Goal: Task Accomplishment & Management: Use online tool/utility

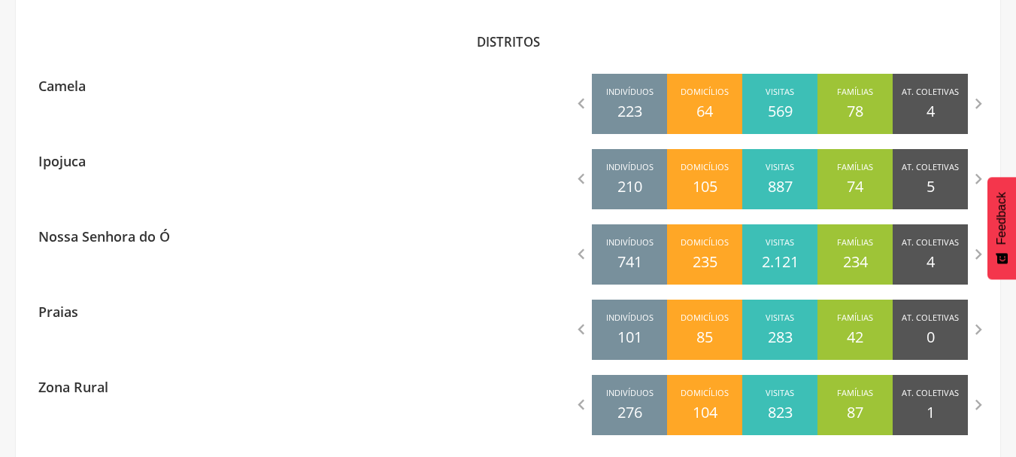
scroll to position [466, 0]
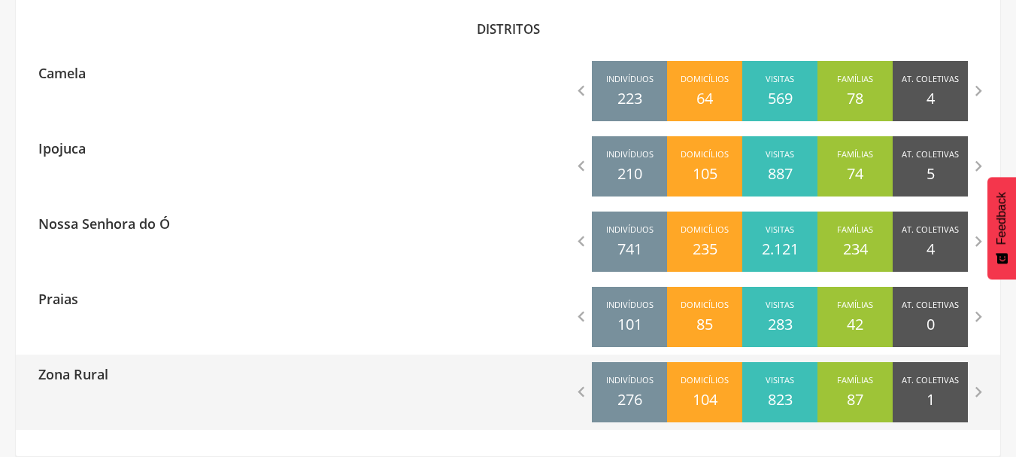
click at [266, 391] on div "Zona Rural" at bounding box center [262, 373] width 493 height 38
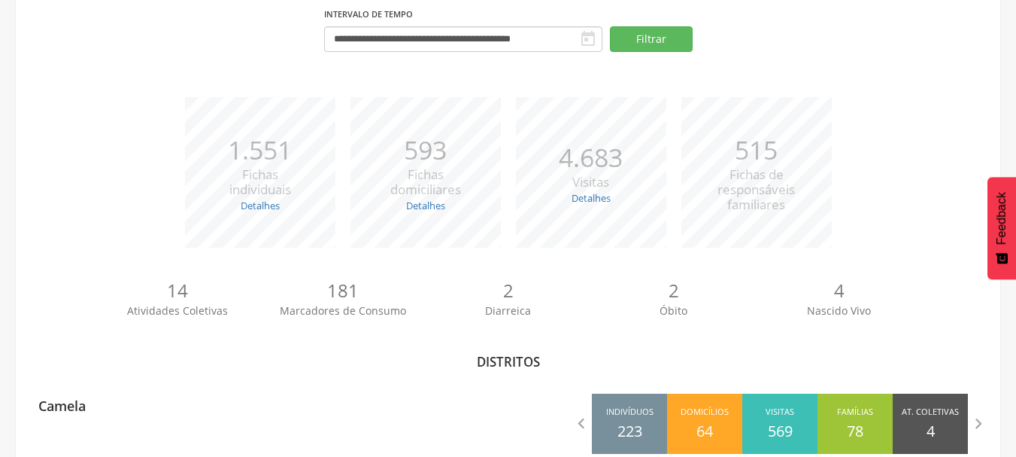
type input "**********"
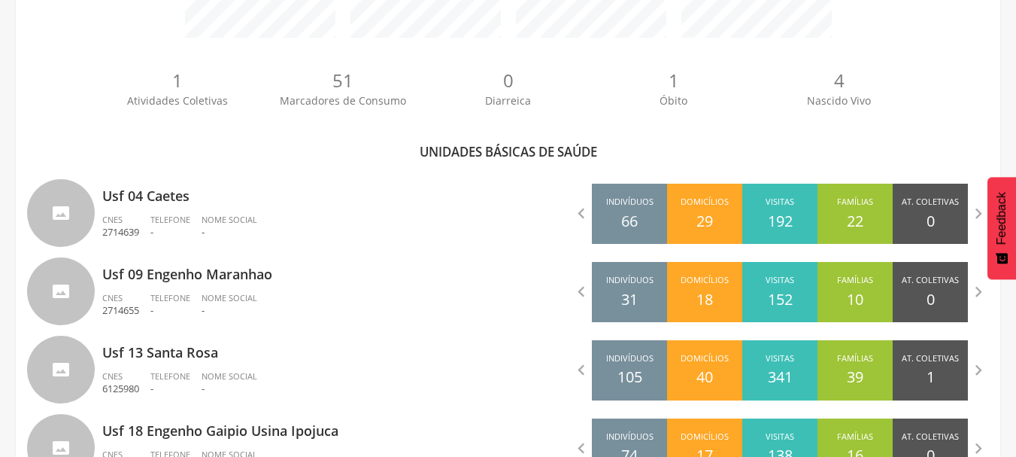
scroll to position [409, 0]
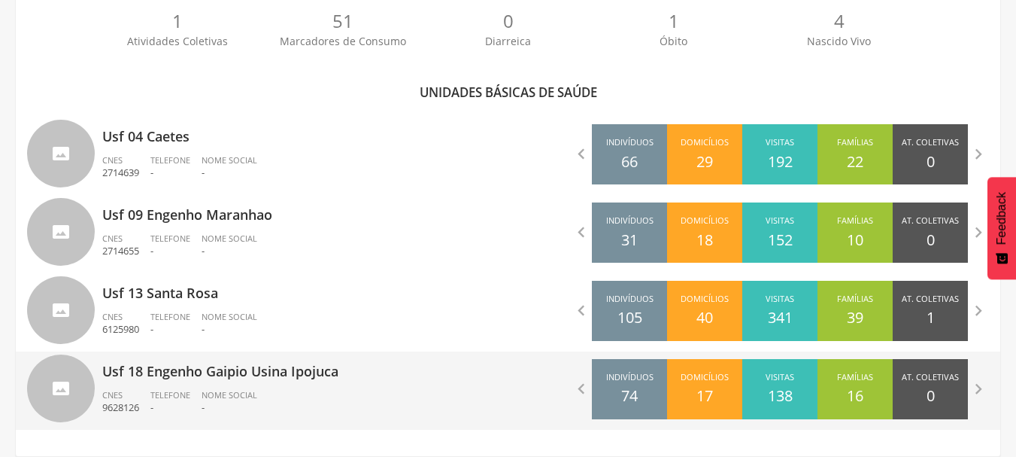
click at [439, 375] on p "Usf 18 Engenho Gaipio Usina Ipojuca" at bounding box center [299, 366] width 395 height 30
type input "**********"
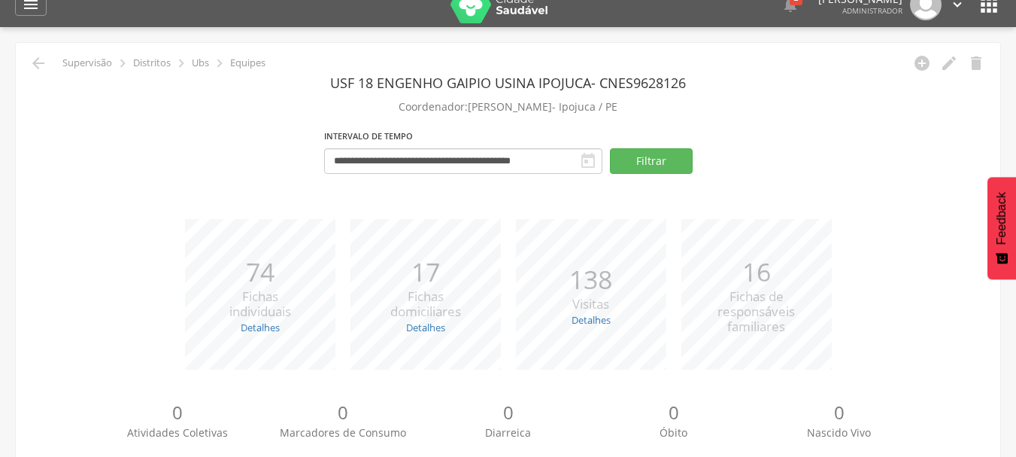
scroll to position [331, 0]
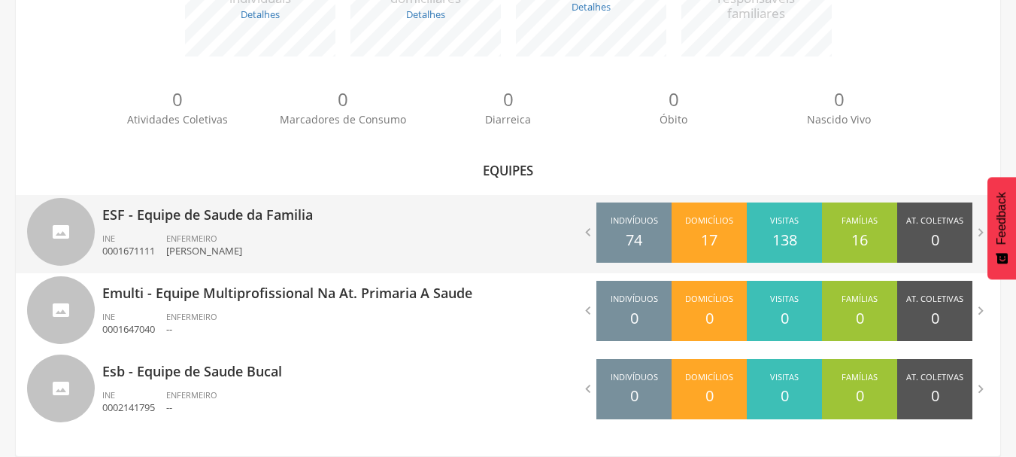
click at [394, 226] on div "ESF - Equipe de Saude da Familia INE 0001671111 ENFERMEIRO [PERSON_NAME]" at bounding box center [299, 234] width 395 height 78
type input "**********"
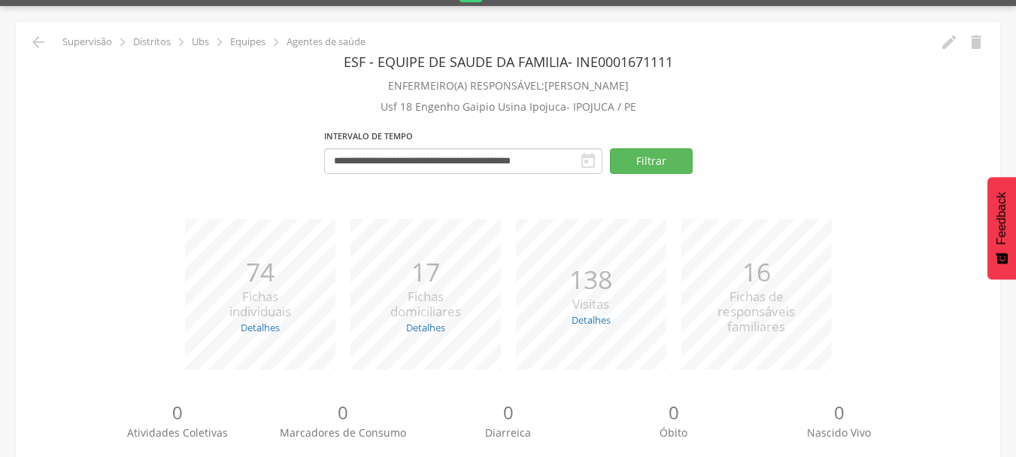
scroll to position [9, 0]
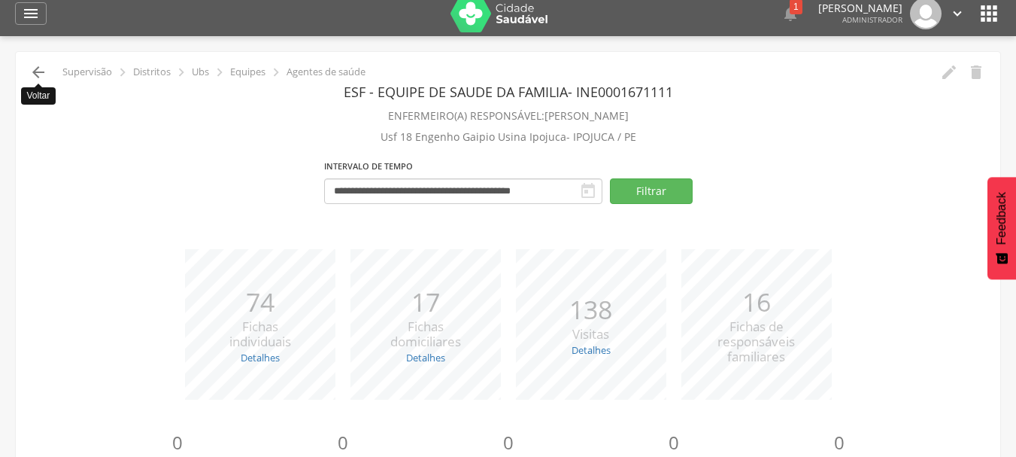
click at [39, 80] on icon "" at bounding box center [38, 72] width 18 height 18
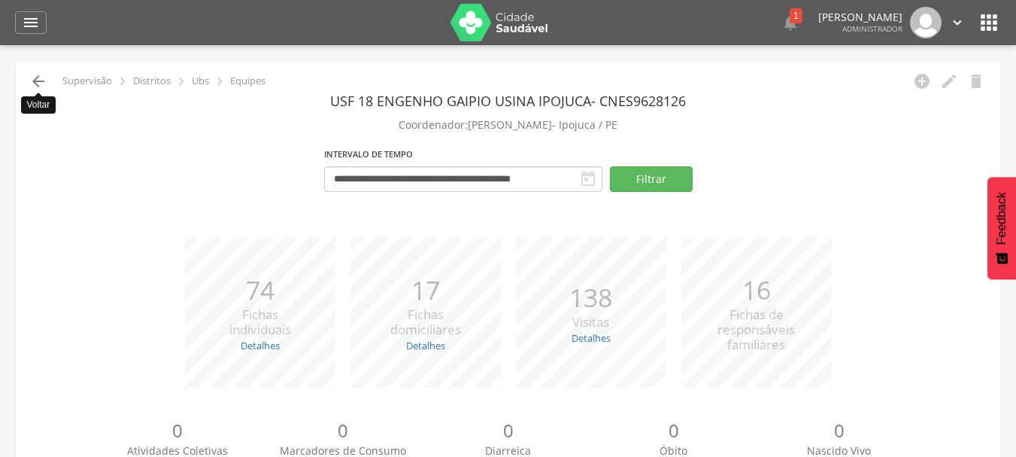
click at [41, 84] on icon "" at bounding box center [38, 81] width 18 height 18
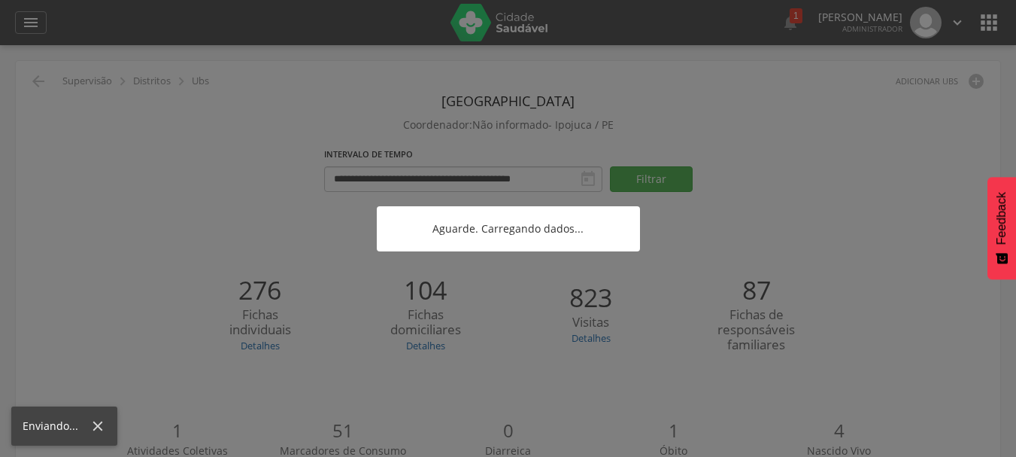
scroll to position [331, 0]
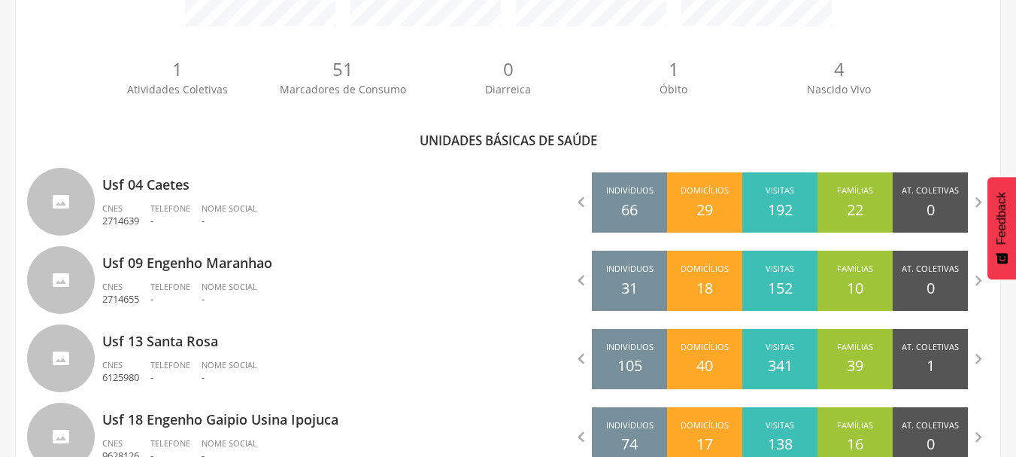
click at [41, 84] on div "1 Atividades Coletivas 51 Marcadores de Consumo 0 Diarreica 1 Óbito 4 Nascido V…" at bounding box center [508, 82] width 962 height 83
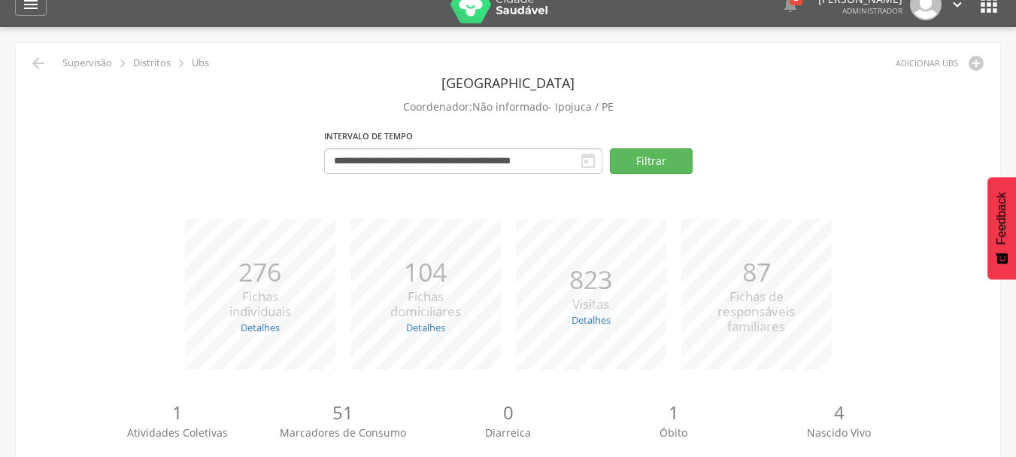
scroll to position [0, 0]
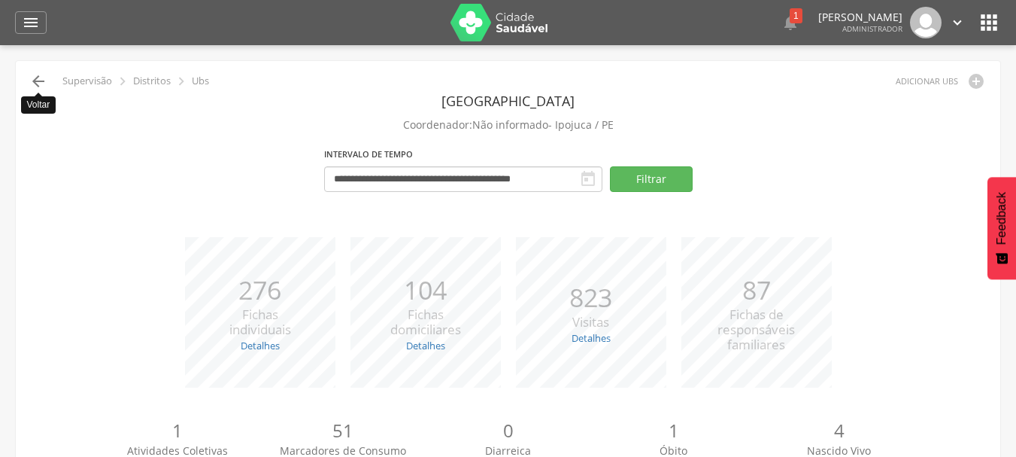
click at [35, 86] on icon "" at bounding box center [38, 81] width 18 height 18
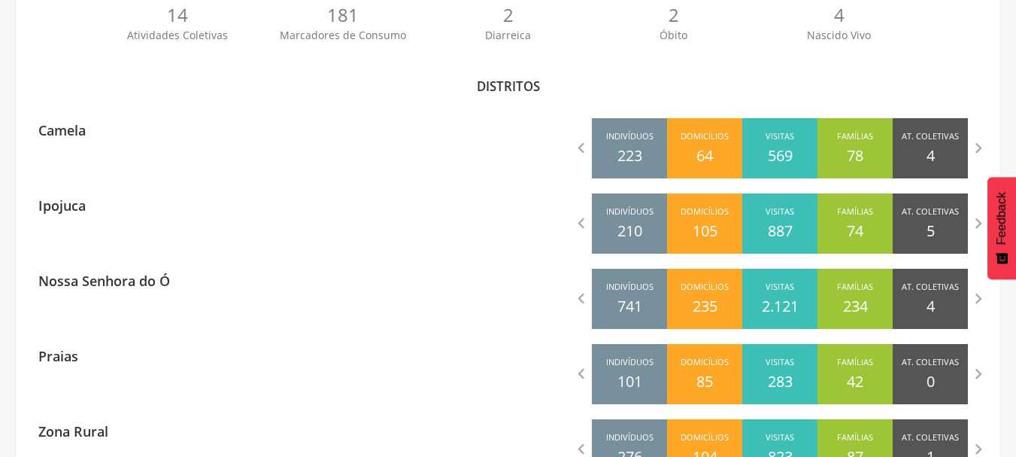
click at [120, 296] on div "Nossa Senhora do Ó" at bounding box center [98, 280] width 143 height 38
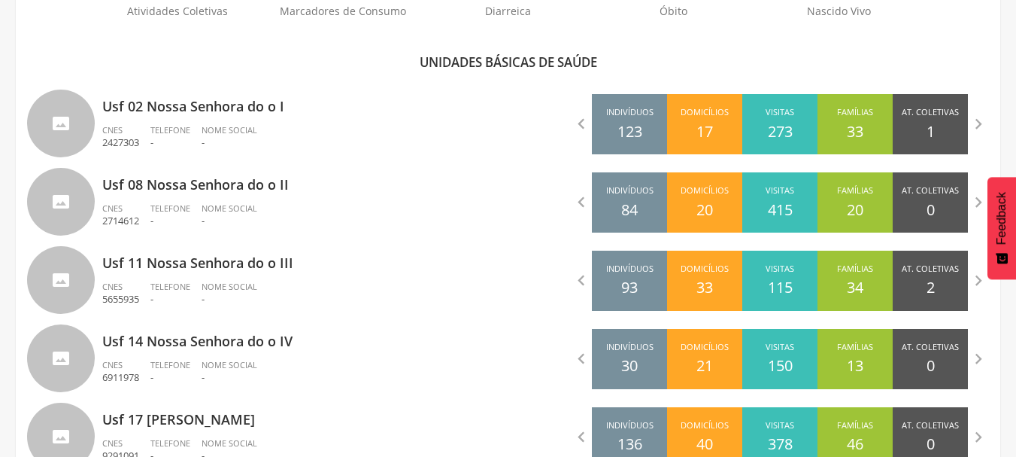
click at [57, 44] on div "**********" at bounding box center [508, 141] width 985 height 1039
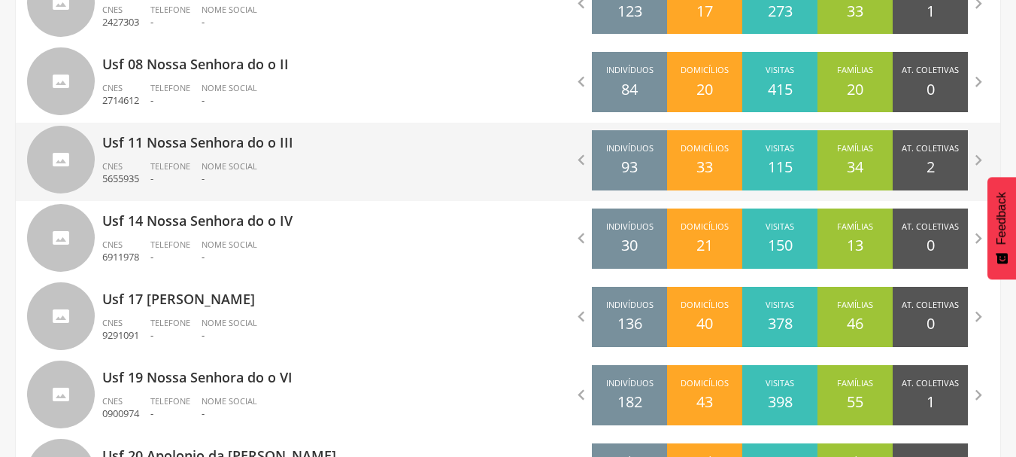
scroll to position [644, 0]
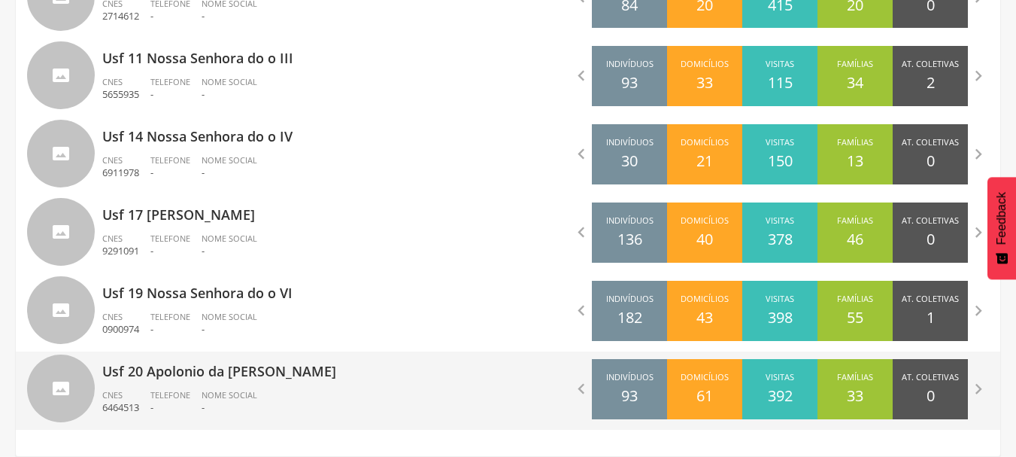
click at [236, 379] on p "Usf 20 Apolonio da [PERSON_NAME]" at bounding box center [299, 366] width 395 height 30
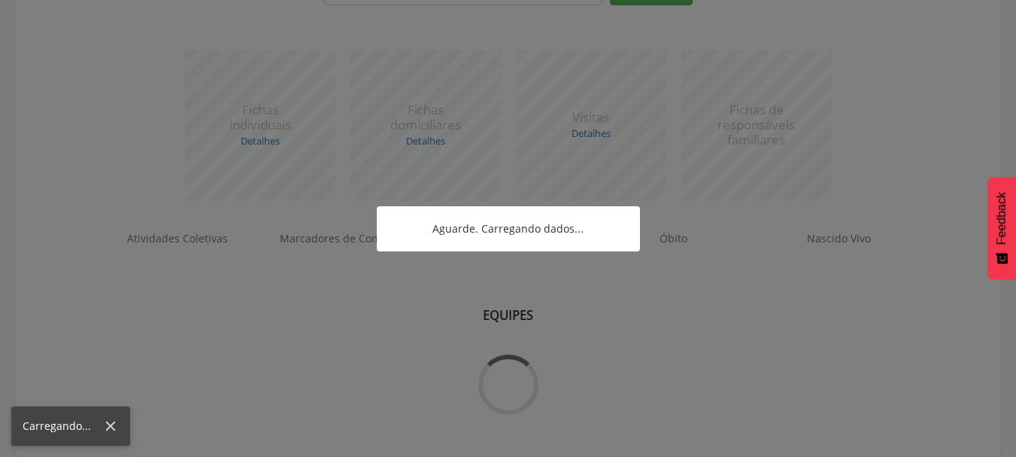
scroll to position [331, 0]
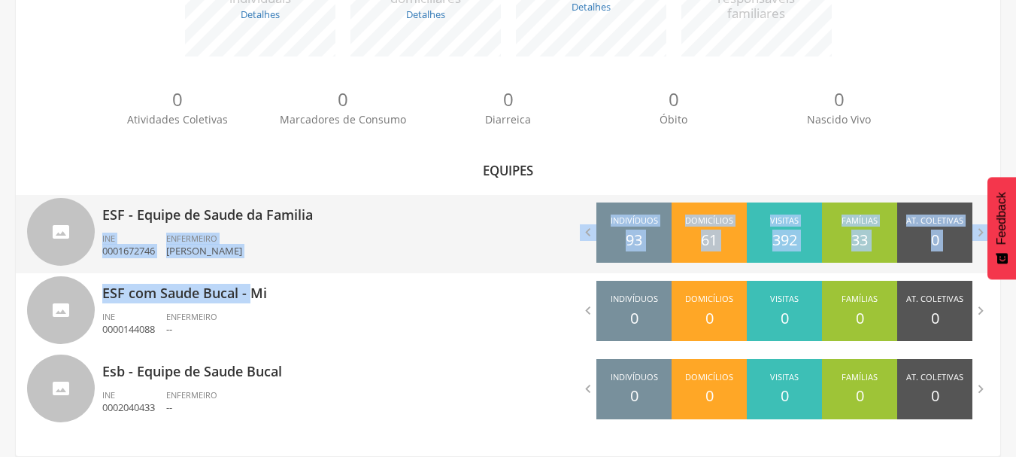
drag, startPoint x: 257, startPoint y: 273, endPoint x: 326, endPoint y: 223, distance: 85.2
click at [326, 223] on div "ESF - Equipe de Saude da Familia INE 0001672746 ENFERMEIRO [PERSON_NAME]  Indi…" at bounding box center [508, 312] width 962 height 235
click at [326, 223] on p "ESF - Equipe de Saude da Familia" at bounding box center [299, 210] width 395 height 30
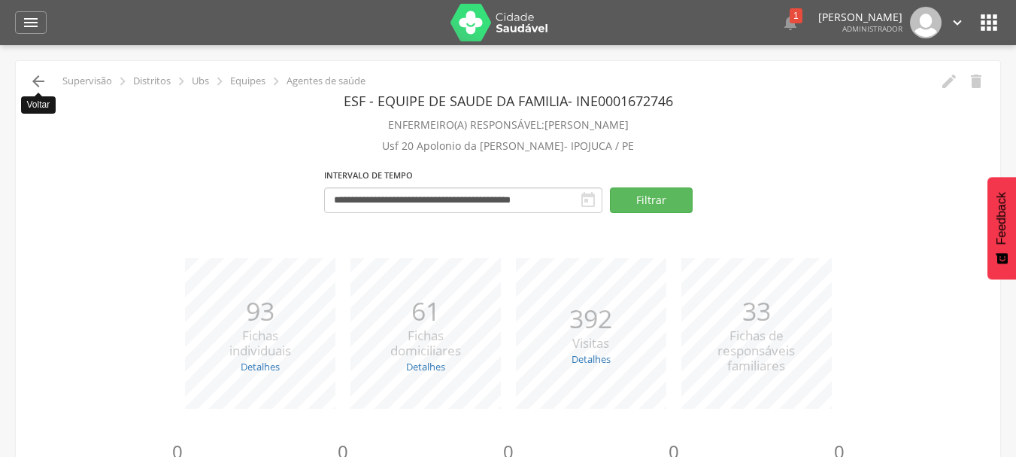
click at [41, 78] on icon "" at bounding box center [38, 81] width 18 height 18
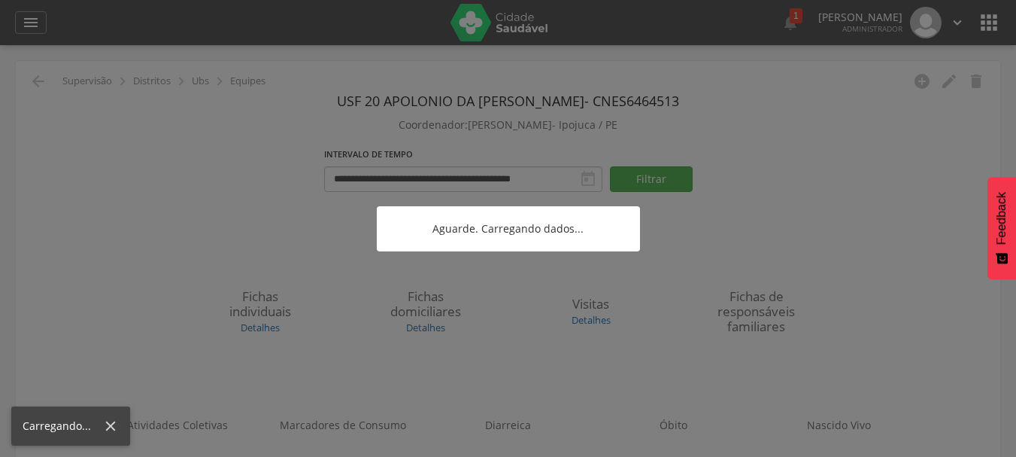
scroll to position [45, 0]
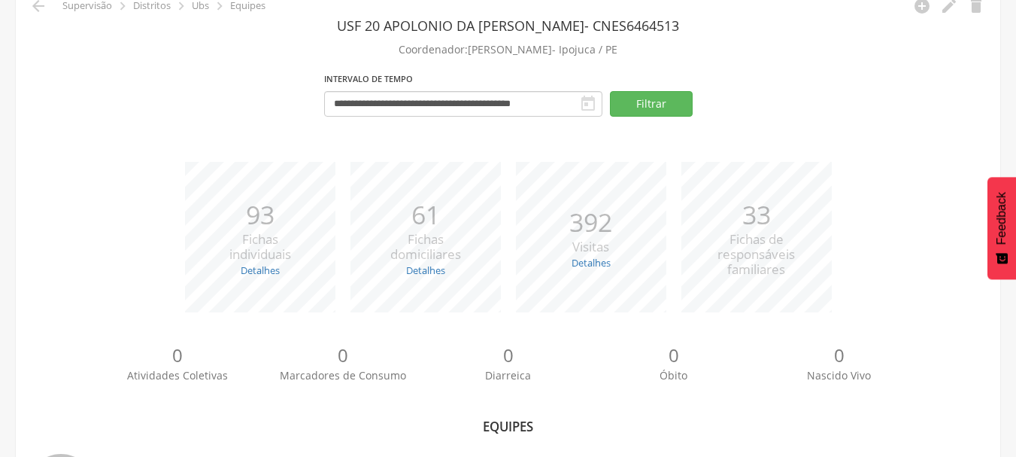
click at [74, 158] on div "**********" at bounding box center [508, 349] width 985 height 726
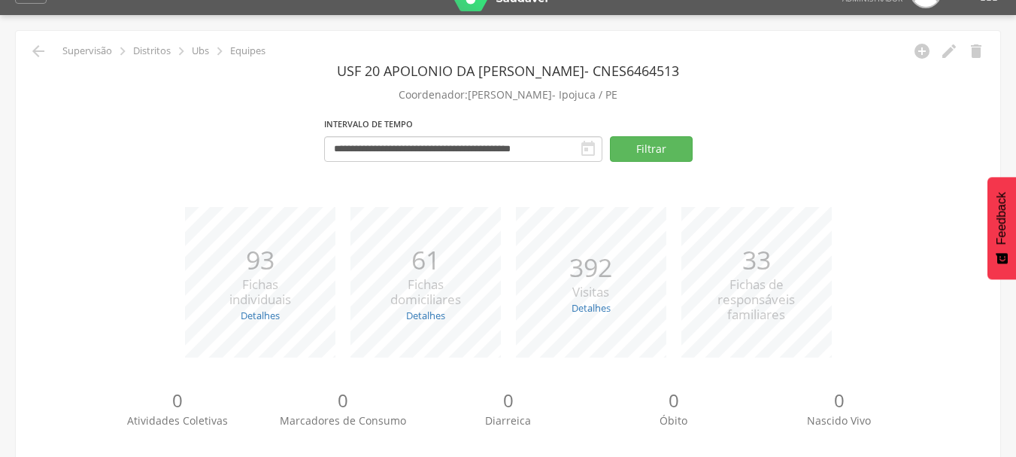
scroll to position [0, 0]
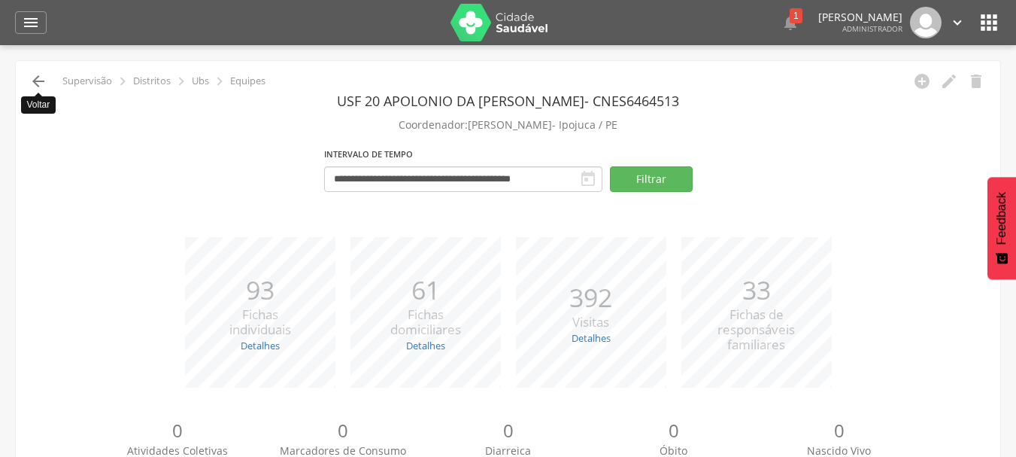
click at [35, 87] on icon "" at bounding box center [38, 81] width 18 height 18
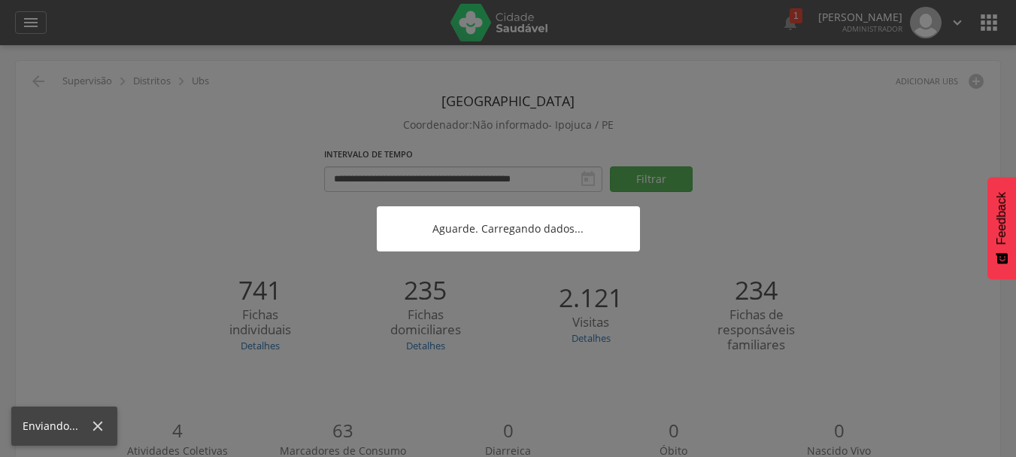
scroll to position [45, 0]
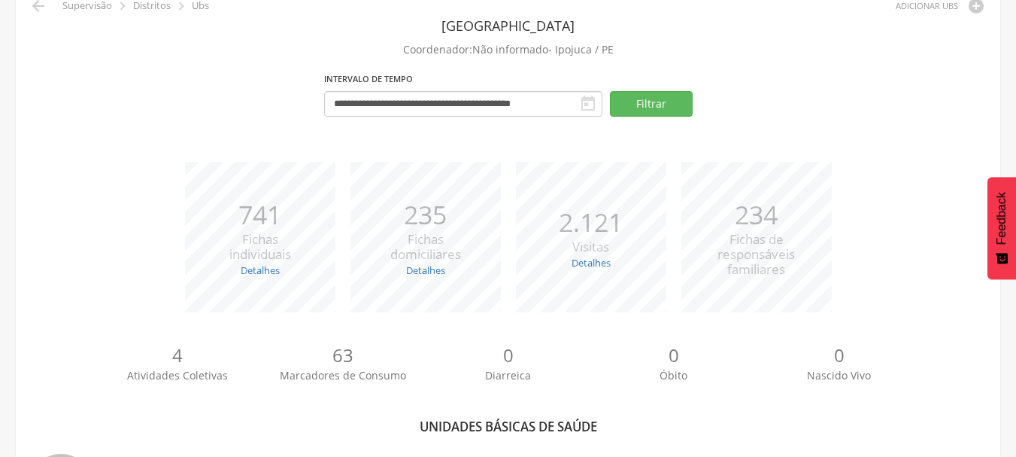
click at [74, 226] on div "*** 741 Fichas individuais Detalhes Novas: 34 Atualizadas: 707 *** 235 Fichas d…" at bounding box center [508, 245] width 962 height 166
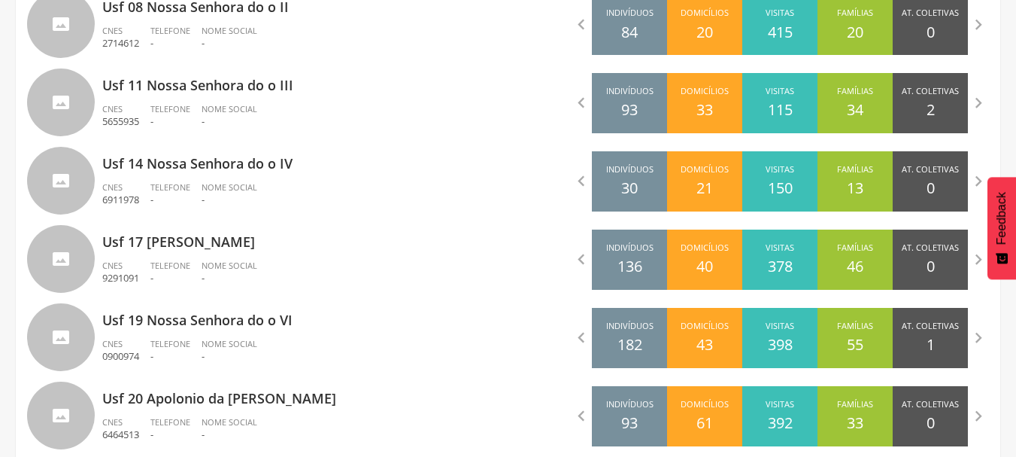
scroll to position [644, 0]
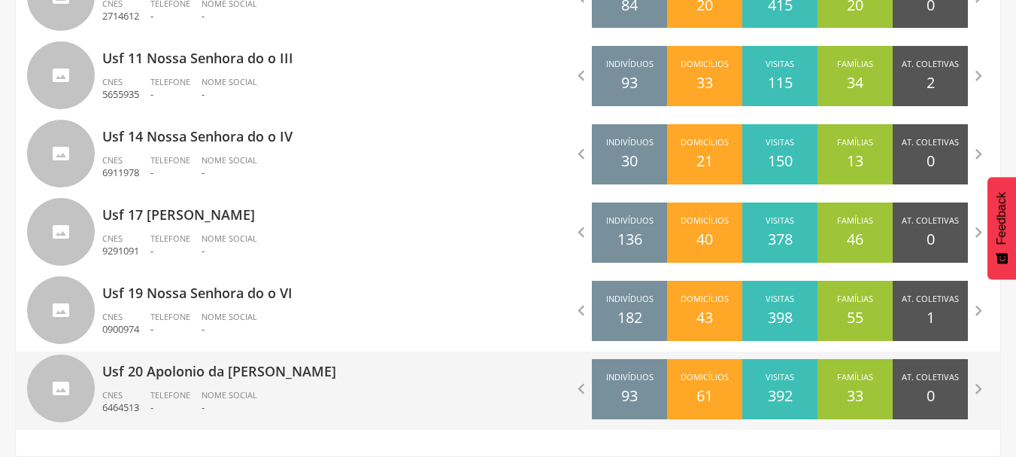
click at [353, 386] on div "Usf 20 Apolonio da [PERSON_NAME] CNES 6464513 Telefone - Nome Social -" at bounding box center [299, 390] width 395 height 78
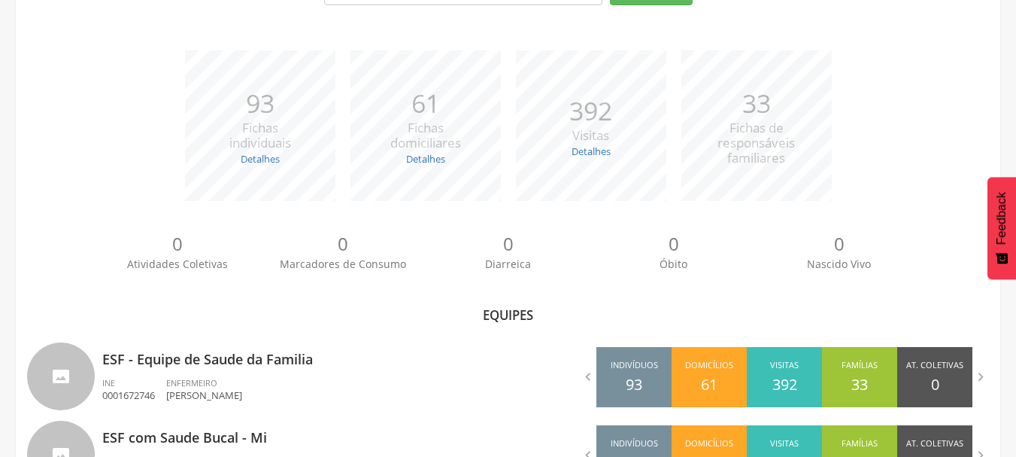
scroll to position [331, 0]
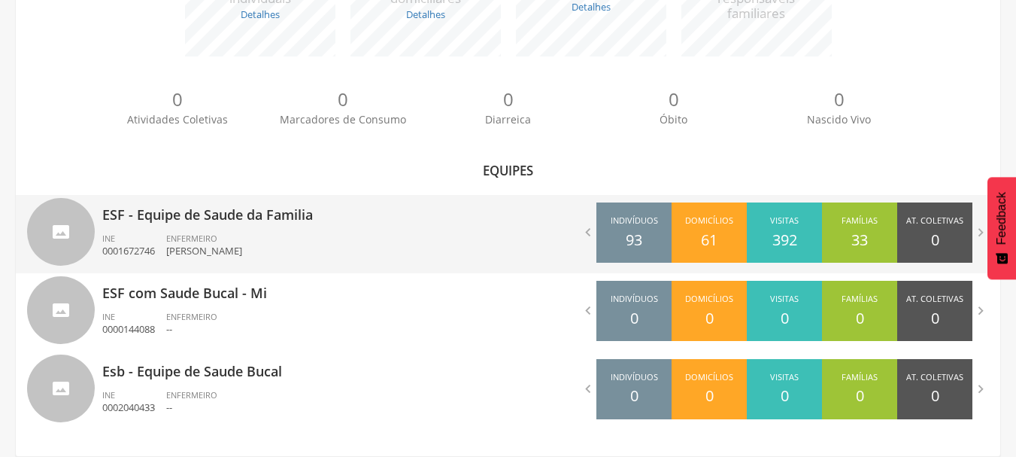
click at [242, 245] on p "[PERSON_NAME]" at bounding box center [204, 251] width 76 height 14
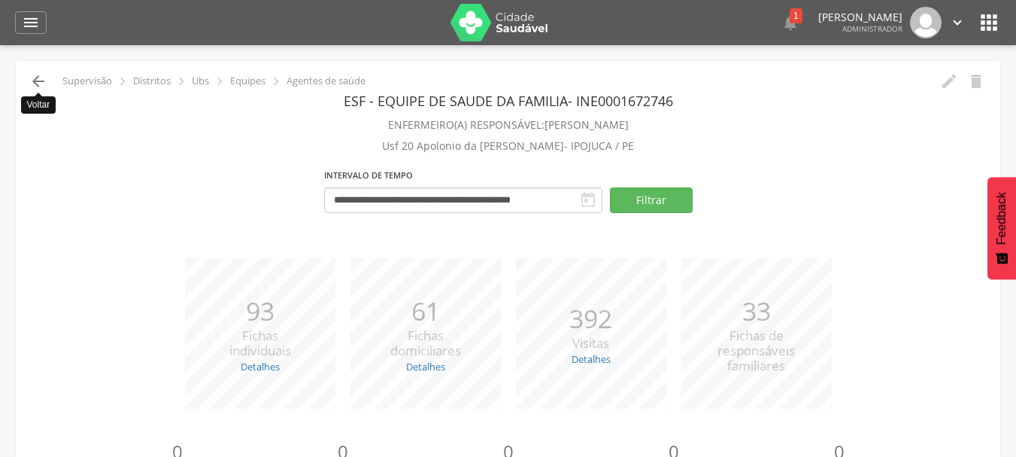
click at [38, 81] on icon "" at bounding box center [38, 81] width 18 height 18
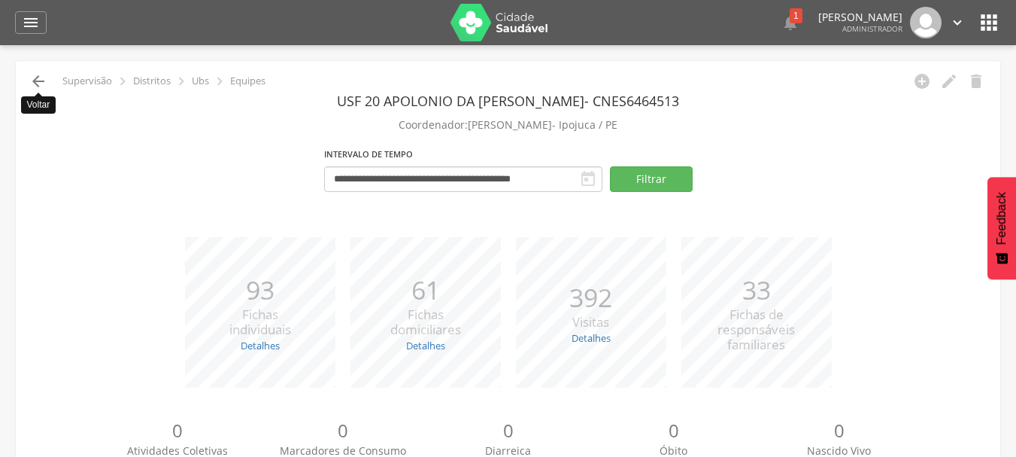
click at [38, 88] on icon "" at bounding box center [38, 81] width 18 height 18
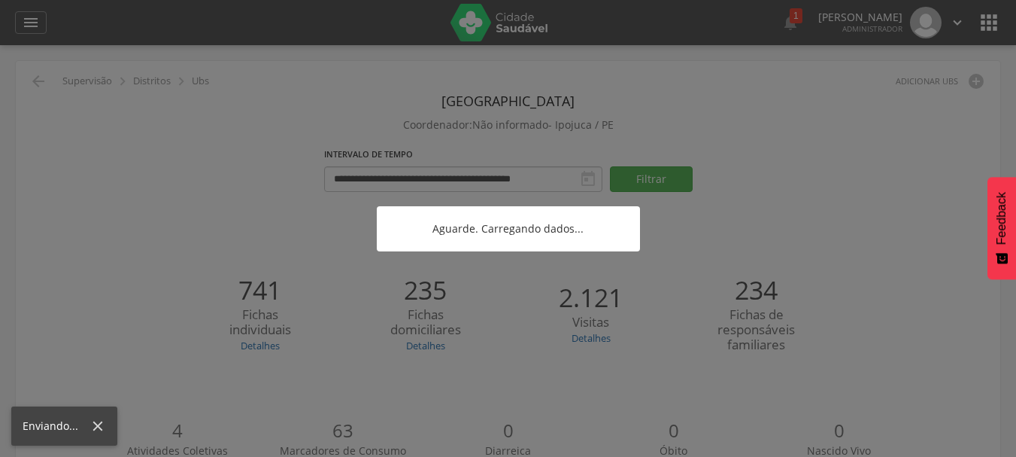
scroll to position [331, 0]
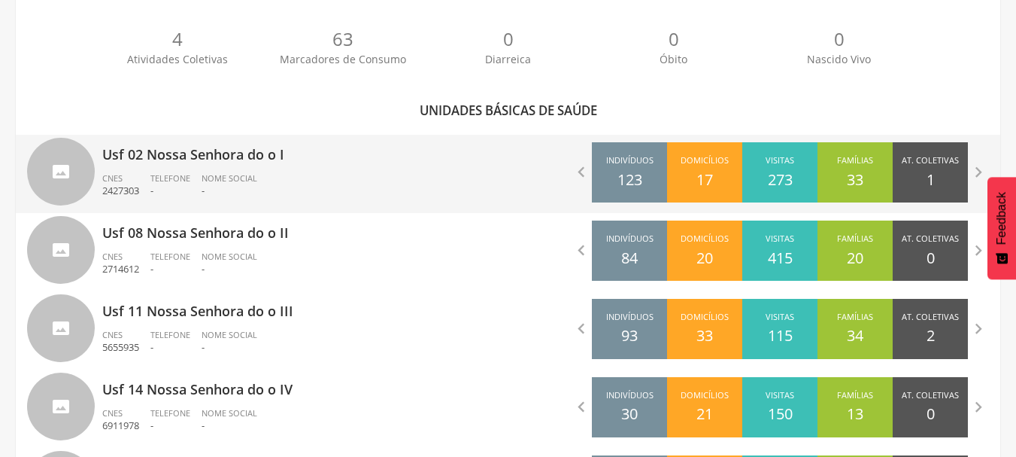
click at [93, 232] on div "Usf 02 Nossa Senhora do o I CNES 2427303 Telefone - Nome Social -  Indivíduos …" at bounding box center [508, 409] width 962 height 548
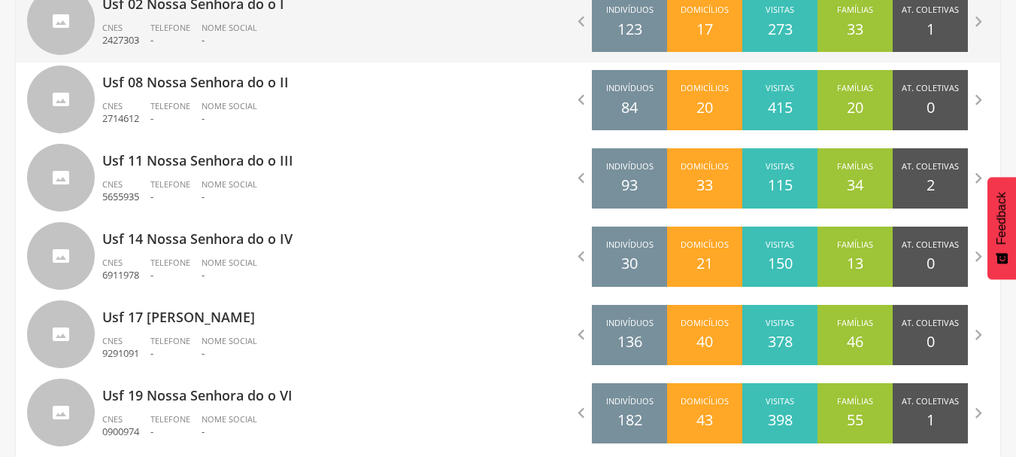
scroll to position [644, 0]
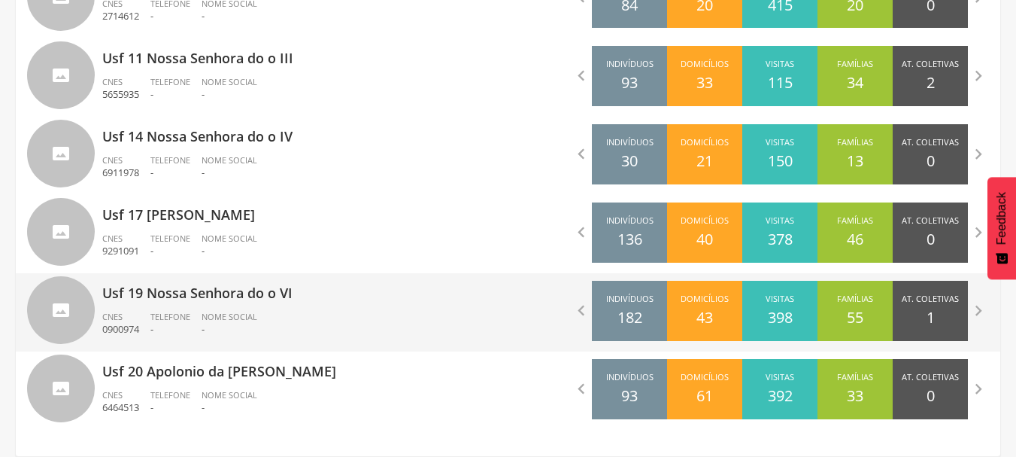
click at [207, 321] on span "Nome Social" at bounding box center [230, 316] width 56 height 11
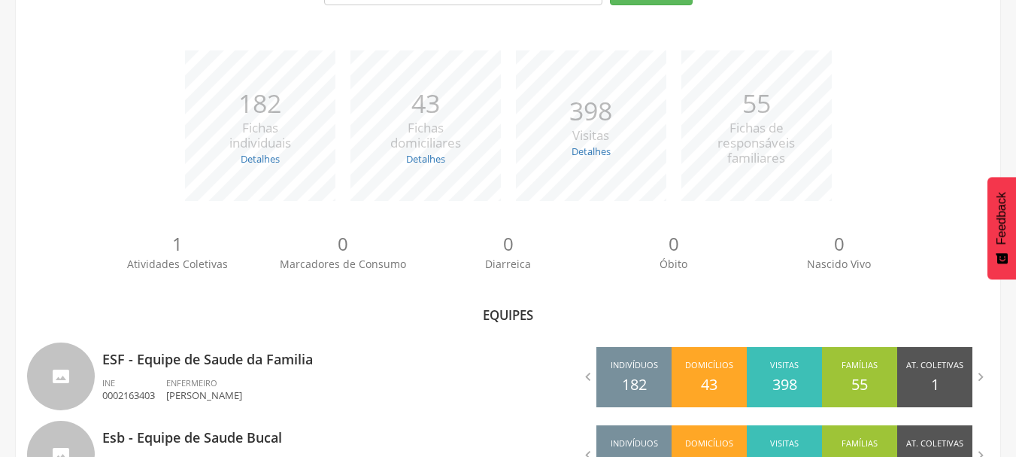
scroll to position [253, 0]
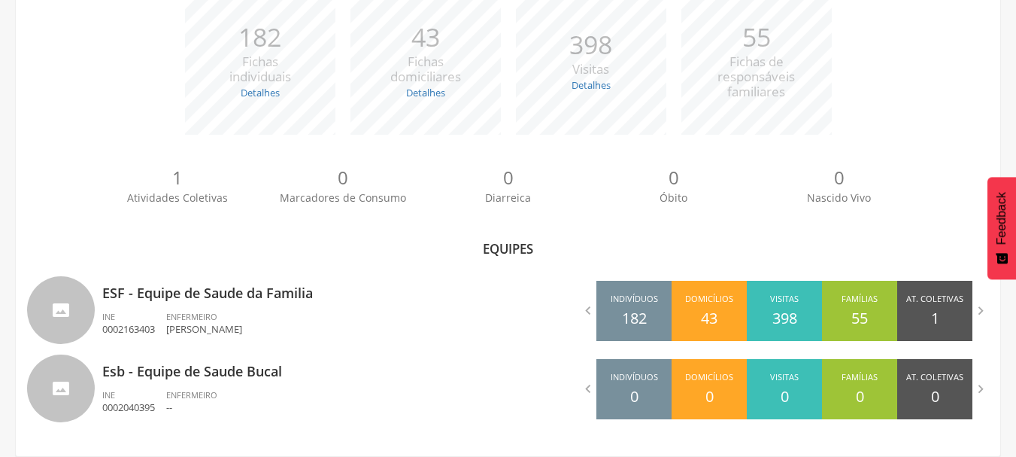
click at [65, 224] on div "1 Atividades Coletivas 0 Marcadores de Consumo 0 Diarreica 0 Óbito 0 Nascido Vi…" at bounding box center [508, 191] width 962 height 83
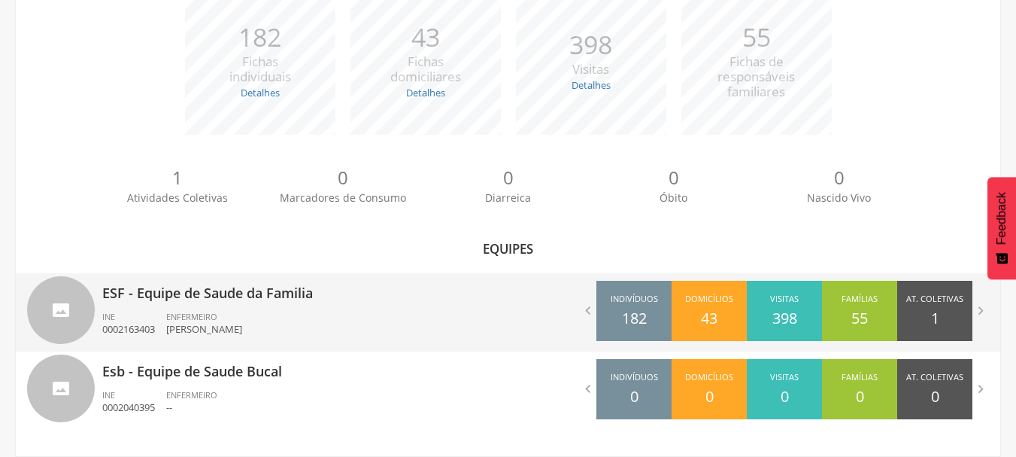
click at [433, 303] on div "ESF - Equipe de Saude da Familia INE 0002163403 ENFERMEIRO [PERSON_NAME]" at bounding box center [299, 312] width 395 height 78
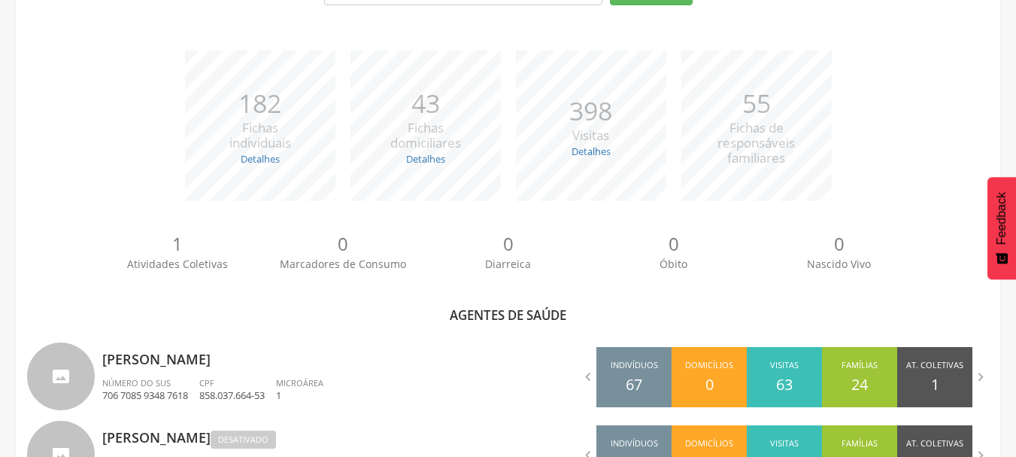
scroll to position [644, 0]
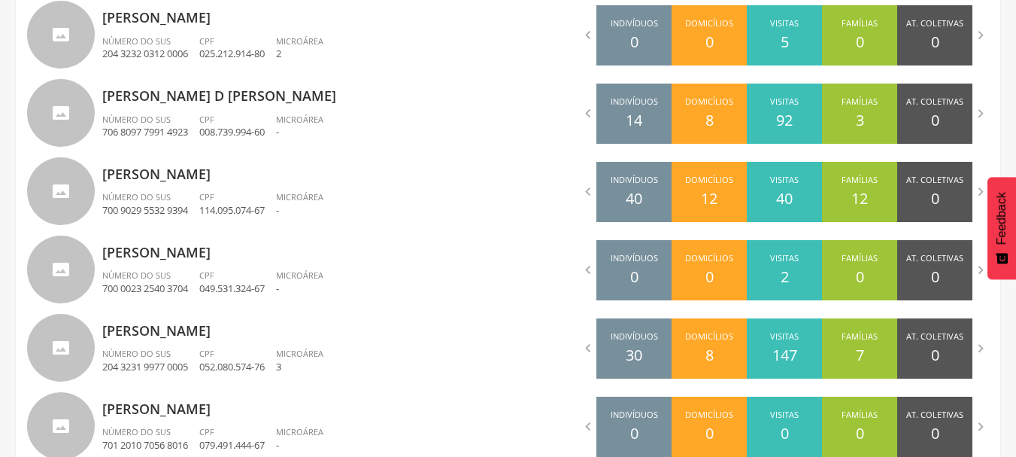
scroll to position [983, 0]
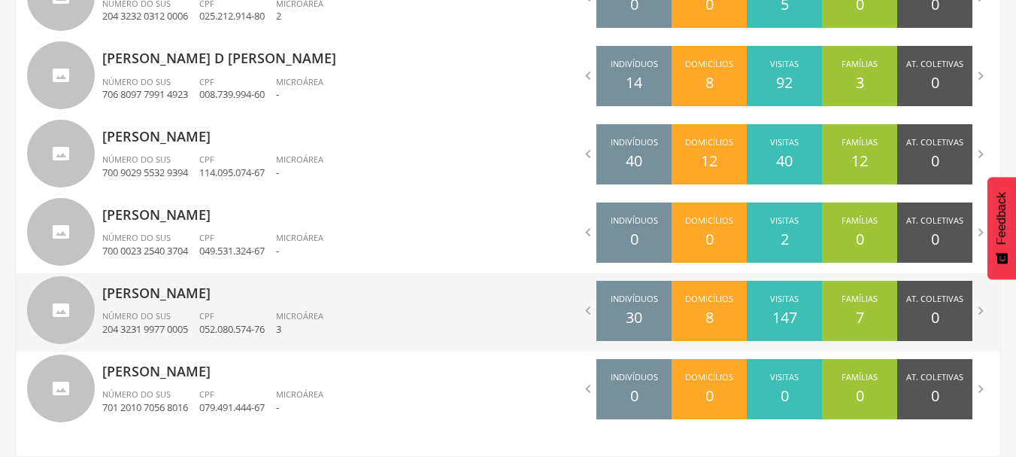
click at [381, 317] on ul "Número do SUS 204 3231 9977 0005 CPF 052.080.574-76 Microárea 3" at bounding box center [299, 326] width 395 height 33
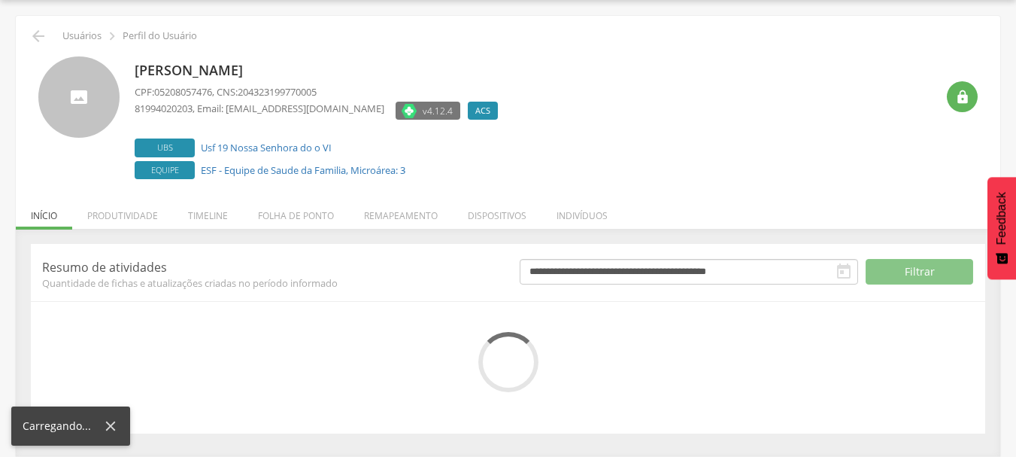
scroll to position [184, 0]
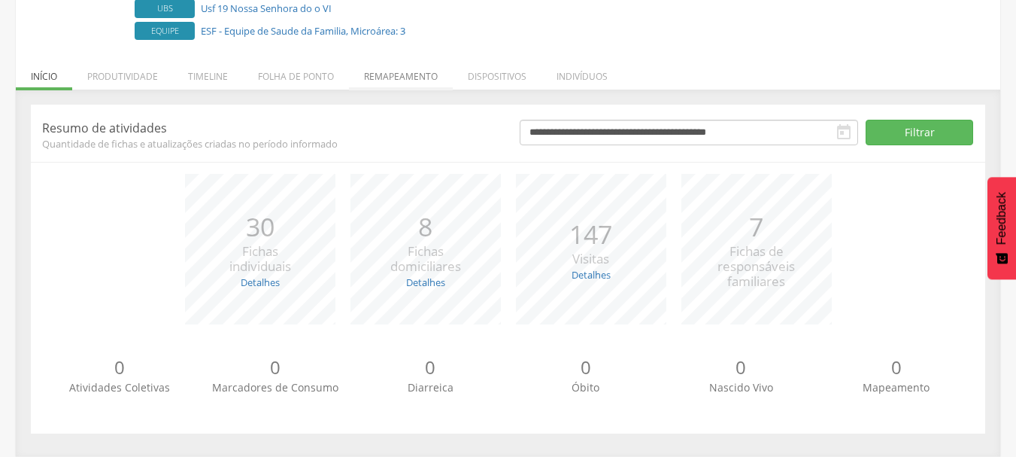
click at [386, 77] on li "Remapeamento" at bounding box center [401, 72] width 104 height 35
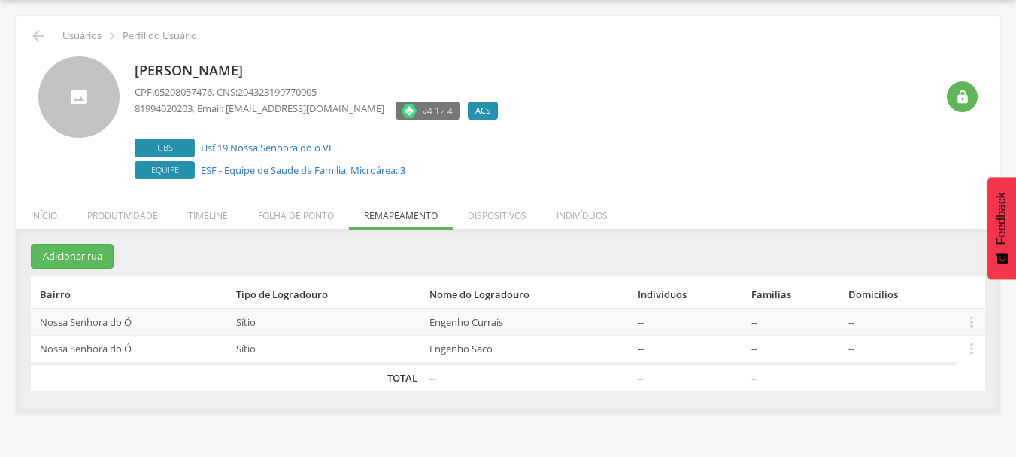
scroll to position [0, 0]
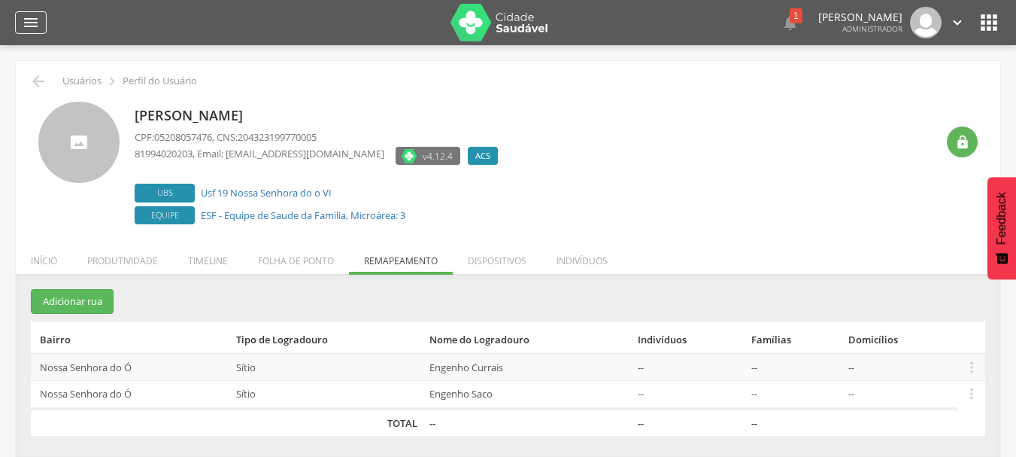
click at [26, 14] on icon "" at bounding box center [31, 23] width 18 height 18
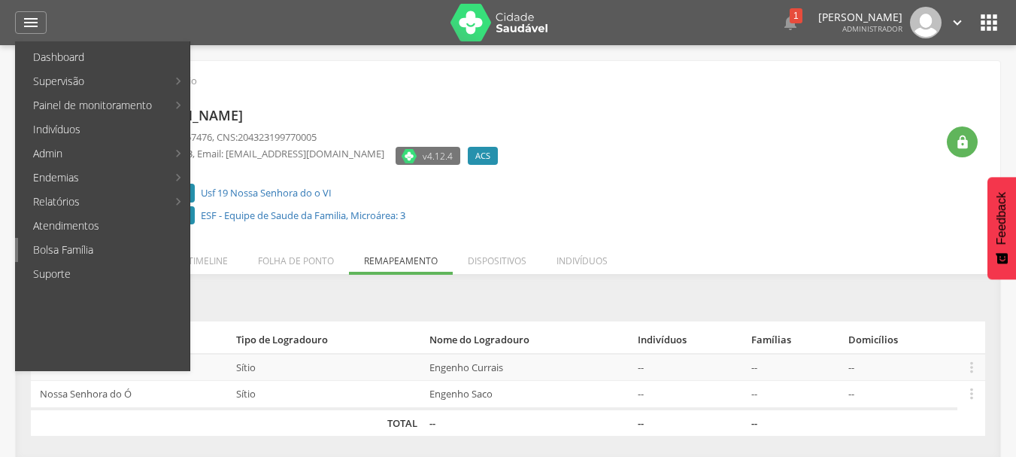
click at [83, 247] on link "Bolsa Família" at bounding box center [104, 250] width 172 height 24
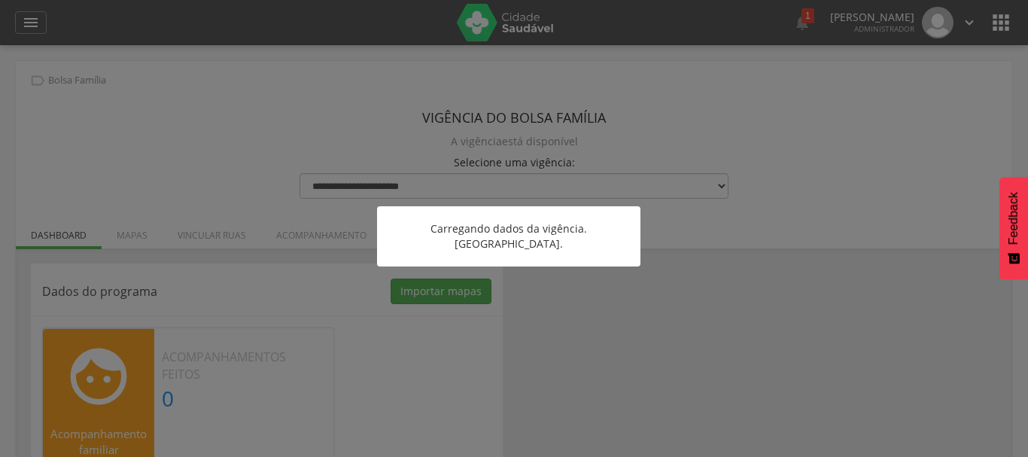
click at [649, 315] on div at bounding box center [514, 228] width 1028 height 457
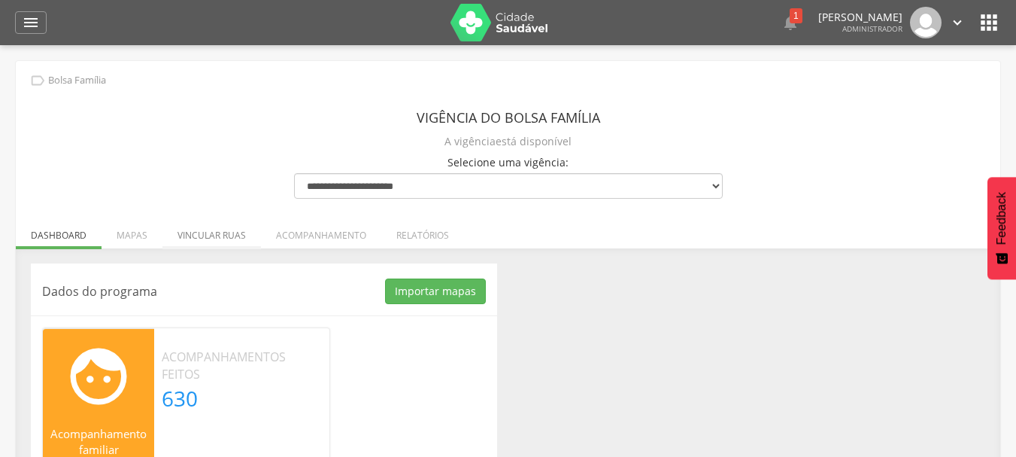
click at [211, 229] on li "Vincular ruas" at bounding box center [212, 231] width 99 height 35
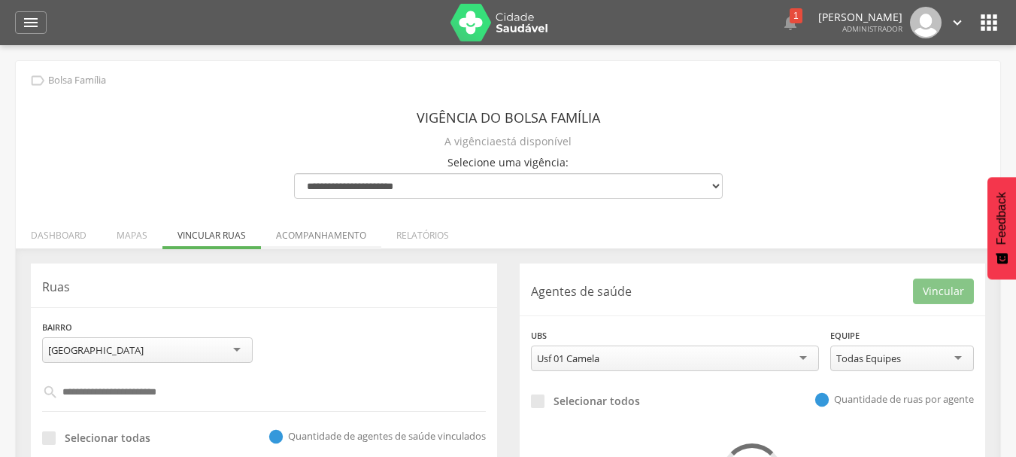
click at [311, 229] on li "Acompanhamento" at bounding box center [321, 231] width 120 height 35
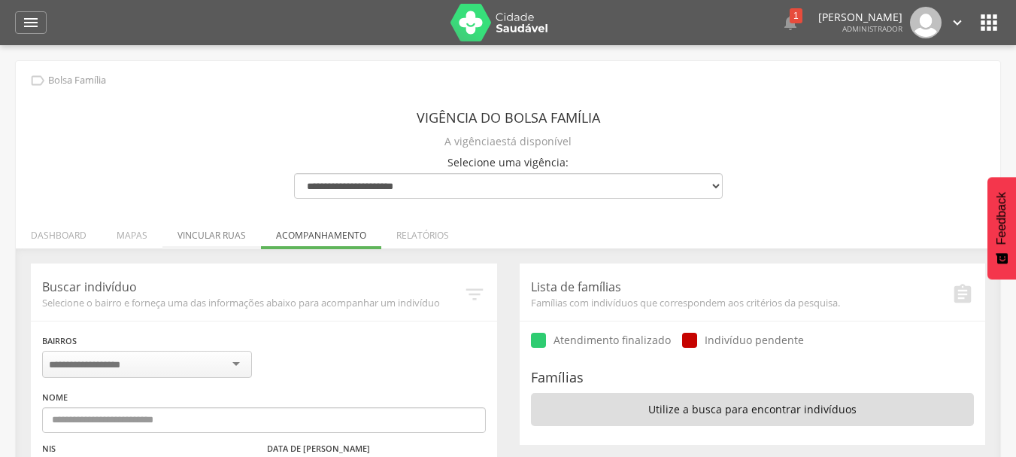
click at [222, 239] on li "Vincular ruas" at bounding box center [212, 231] width 99 height 35
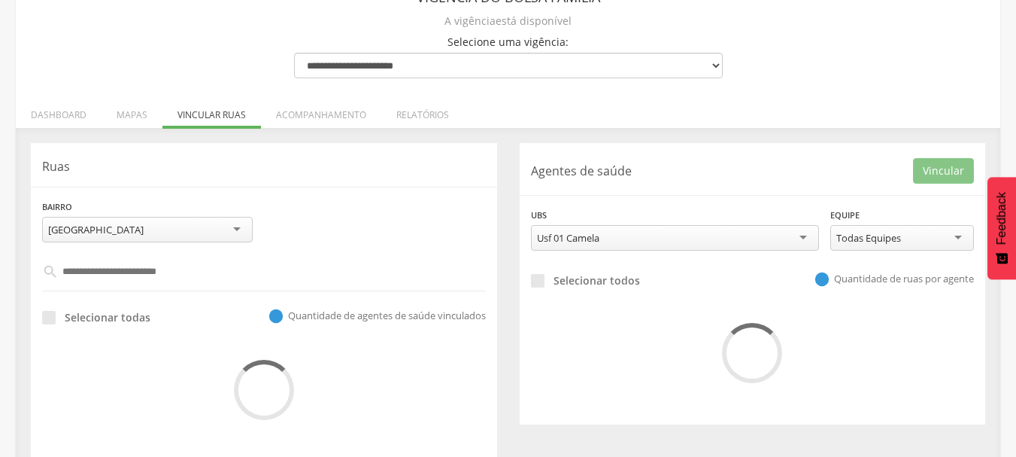
scroll to position [141, 0]
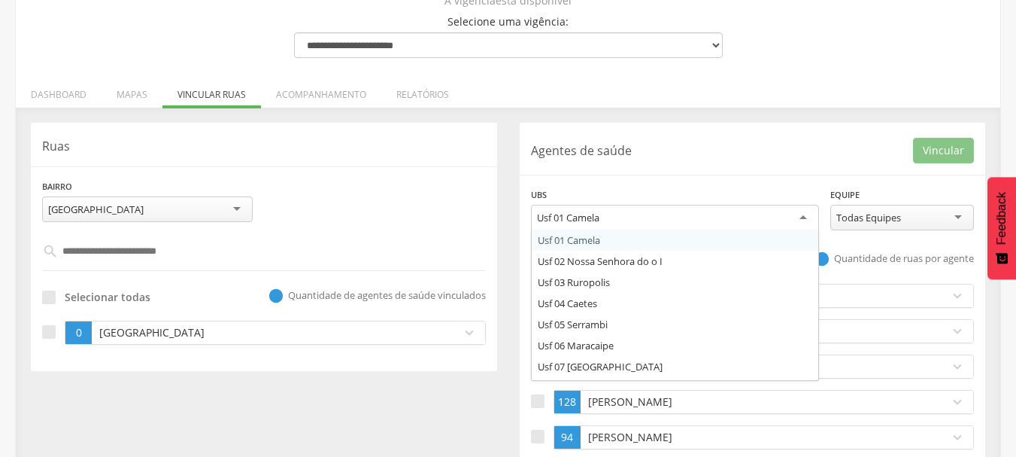
click at [640, 227] on div "Usf 01 Camela" at bounding box center [675, 218] width 288 height 27
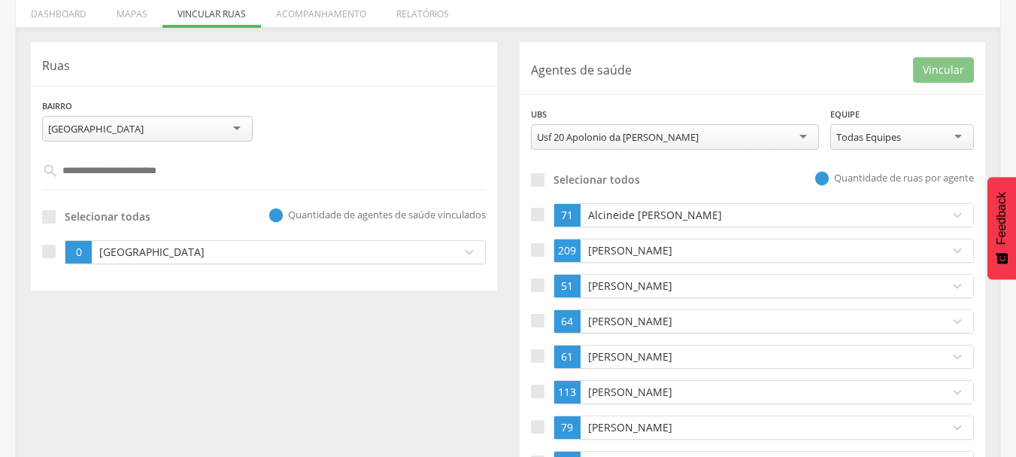
scroll to position [191, 0]
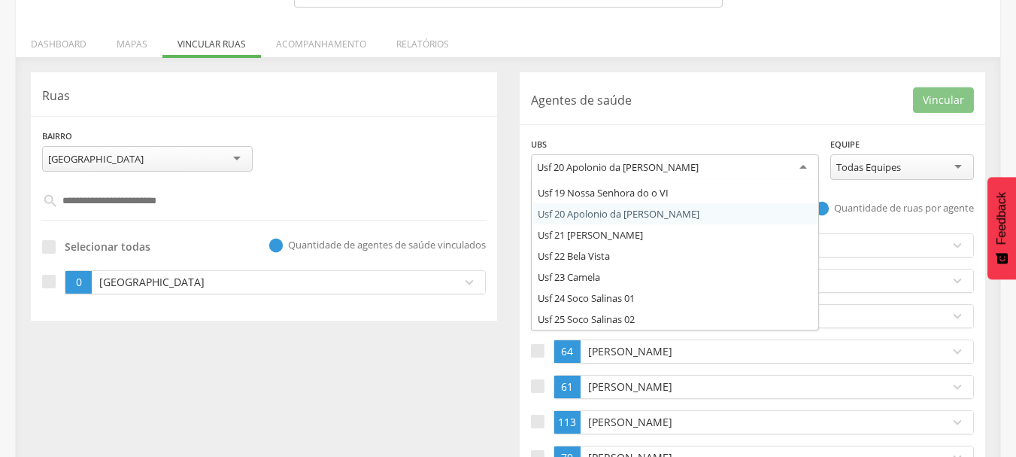
click at [624, 175] on div "Usf 20 Apolonio da [PERSON_NAME]" at bounding box center [675, 167] width 288 height 27
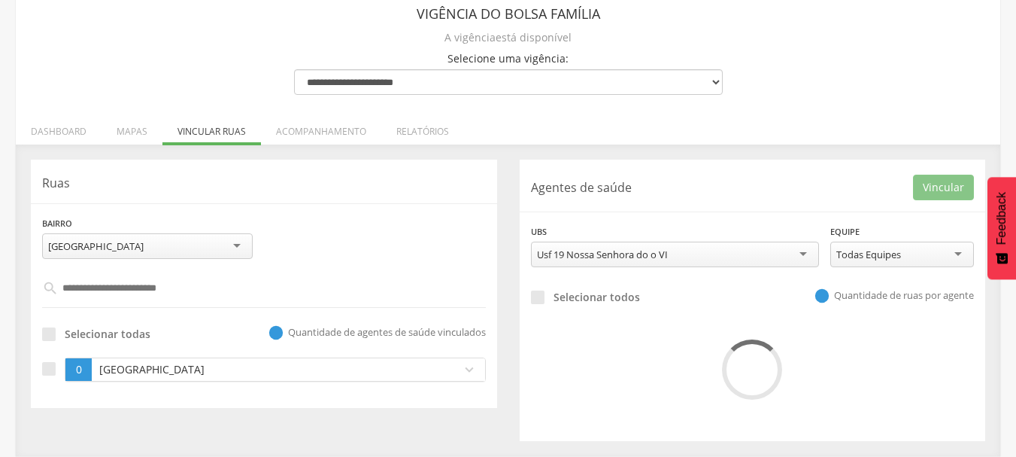
scroll to position [104, 0]
click at [740, 204] on div "**********" at bounding box center [753, 300] width 466 height 281
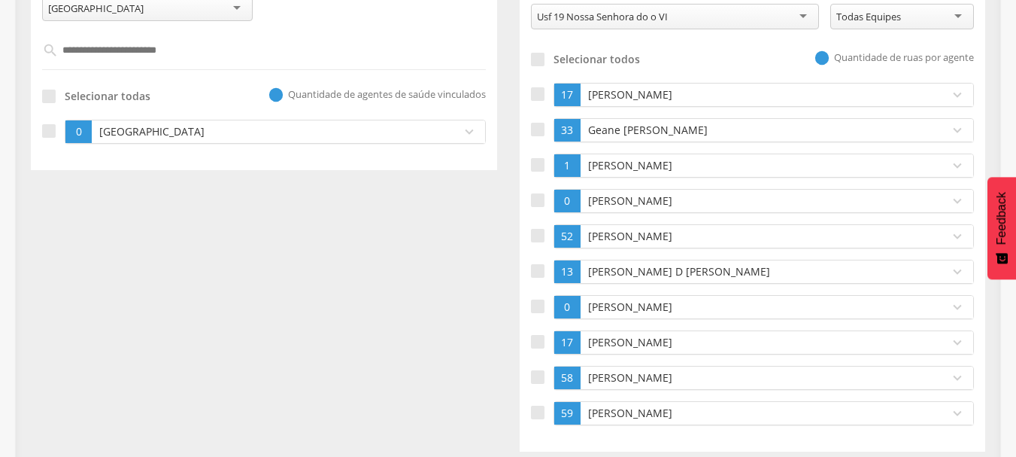
scroll to position [352, 0]
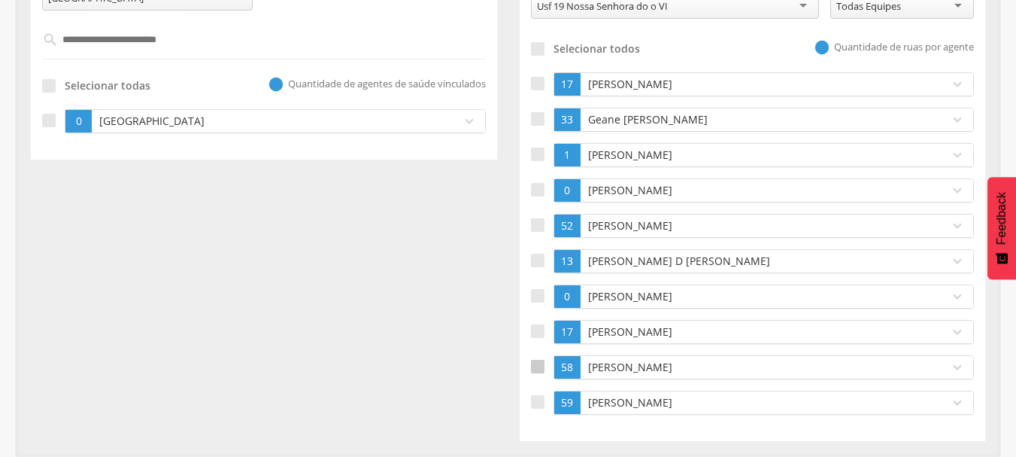
click at [536, 372] on div at bounding box center [538, 367] width 14 height 14
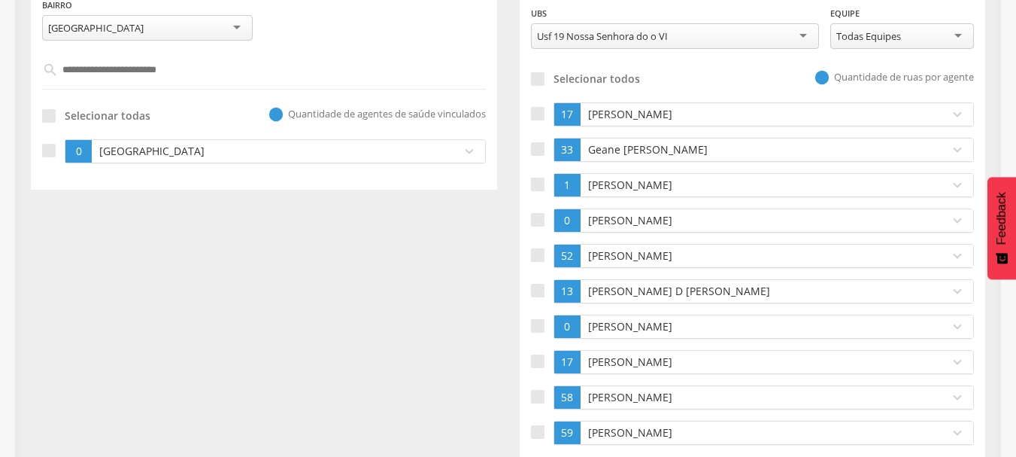
click at [156, 217] on div "**********" at bounding box center [508, 206] width 977 height 530
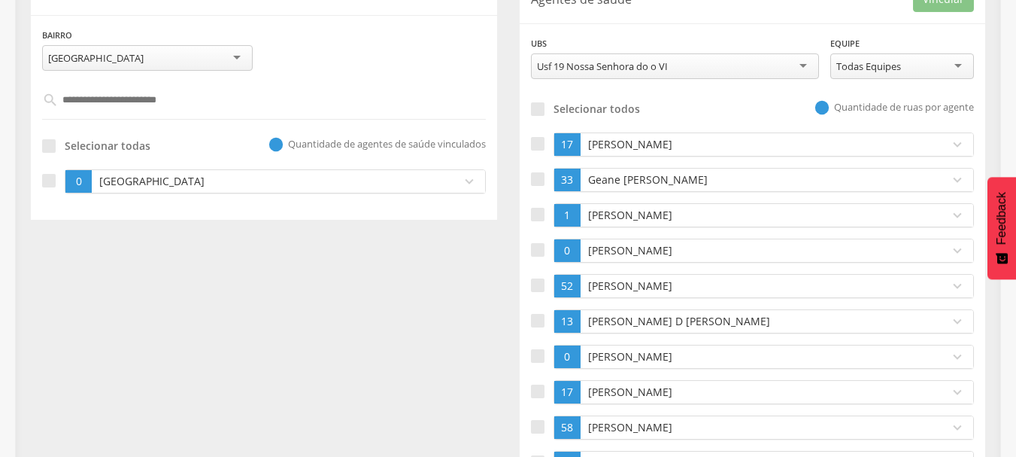
scroll to position [262, 0]
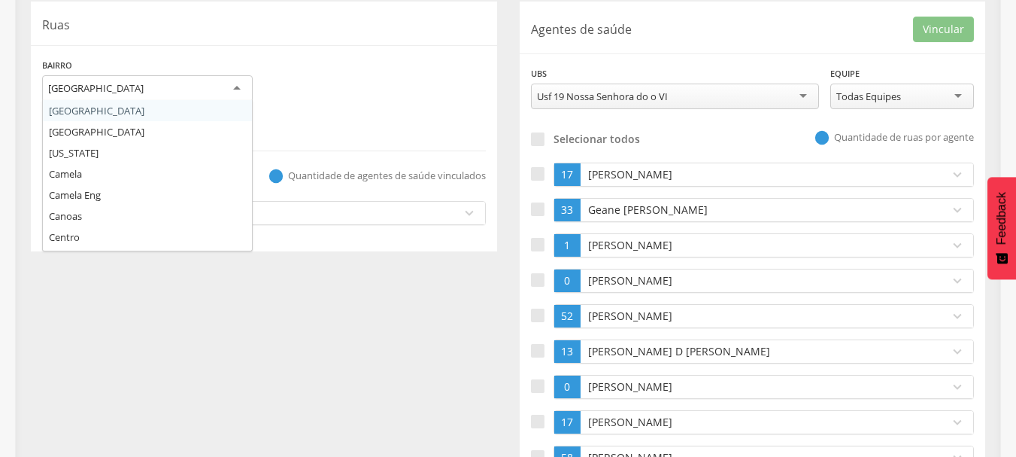
click at [149, 83] on div "[GEOGRAPHIC_DATA]" at bounding box center [147, 88] width 211 height 27
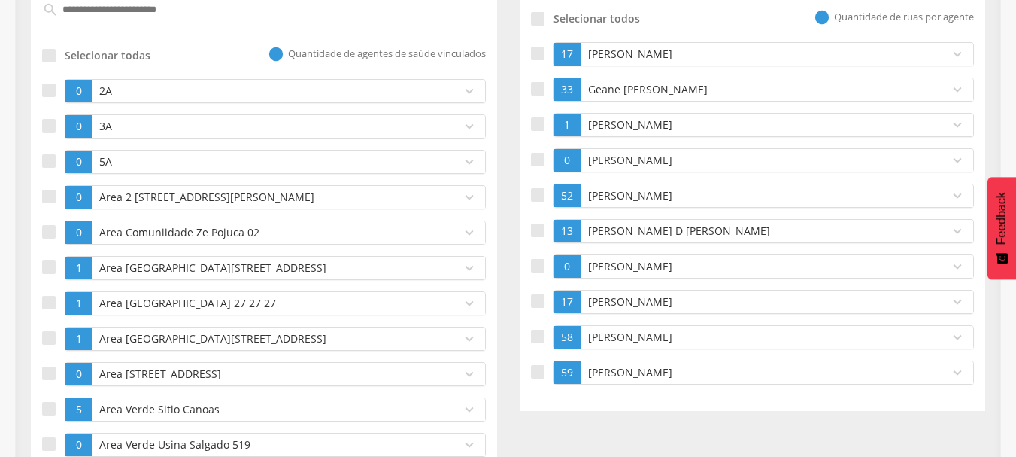
scroll to position [412, 0]
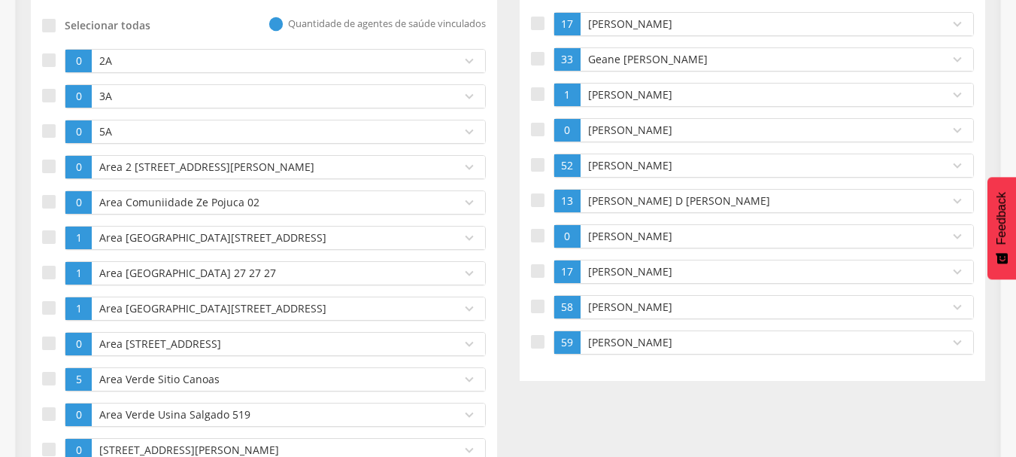
click at [627, 309] on p "[PERSON_NAME]" at bounding box center [762, 306] width 354 height 15
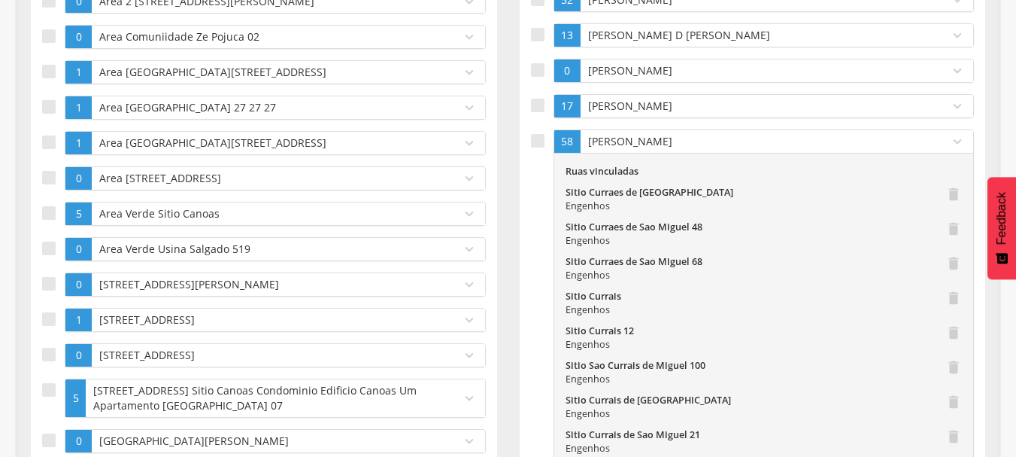
scroll to position [548, 0]
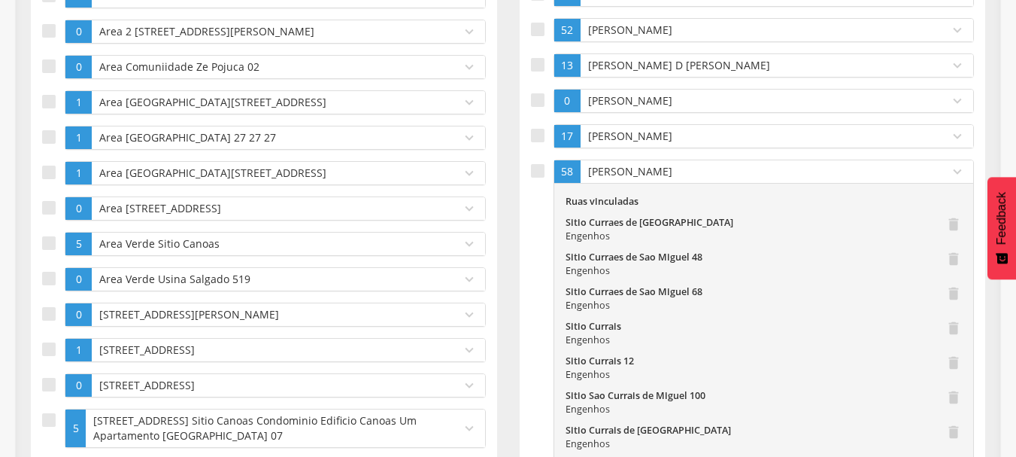
click at [709, 102] on p "[PERSON_NAME]" at bounding box center [762, 100] width 354 height 15
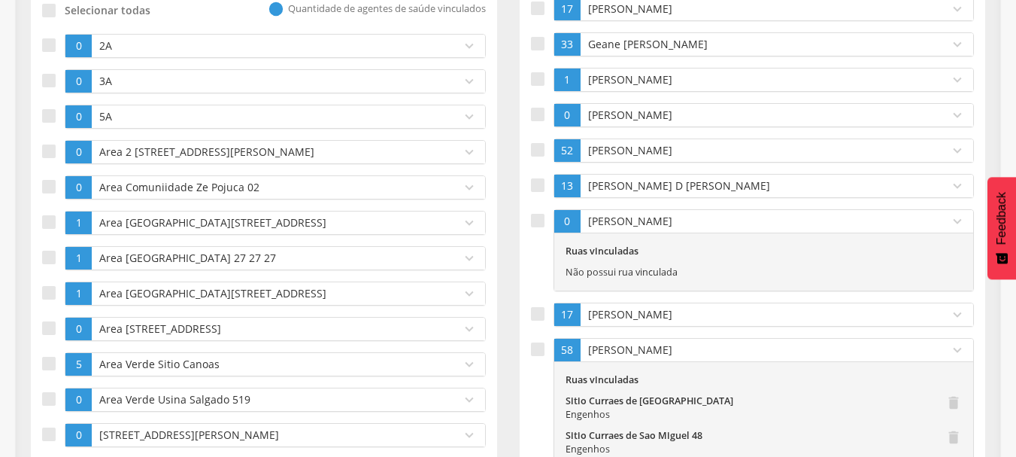
scroll to position [397, 0]
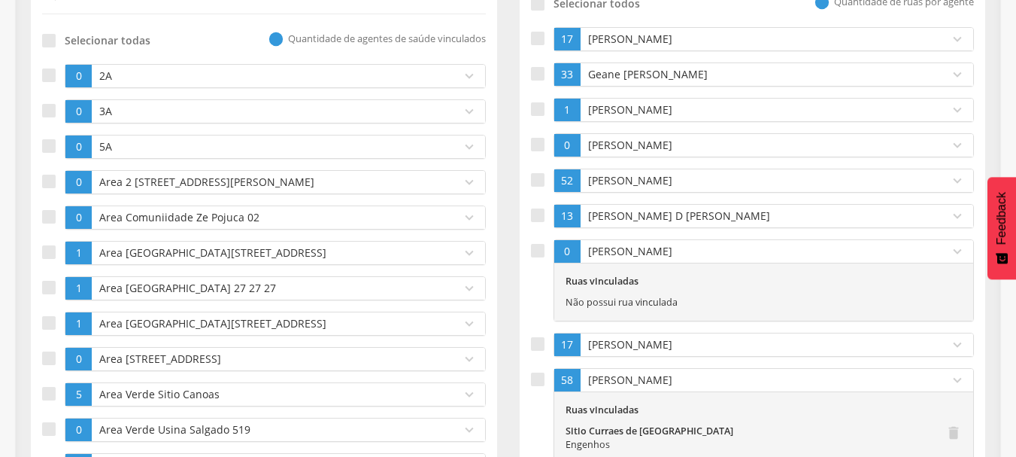
click at [641, 113] on p "[PERSON_NAME]" at bounding box center [762, 109] width 354 height 15
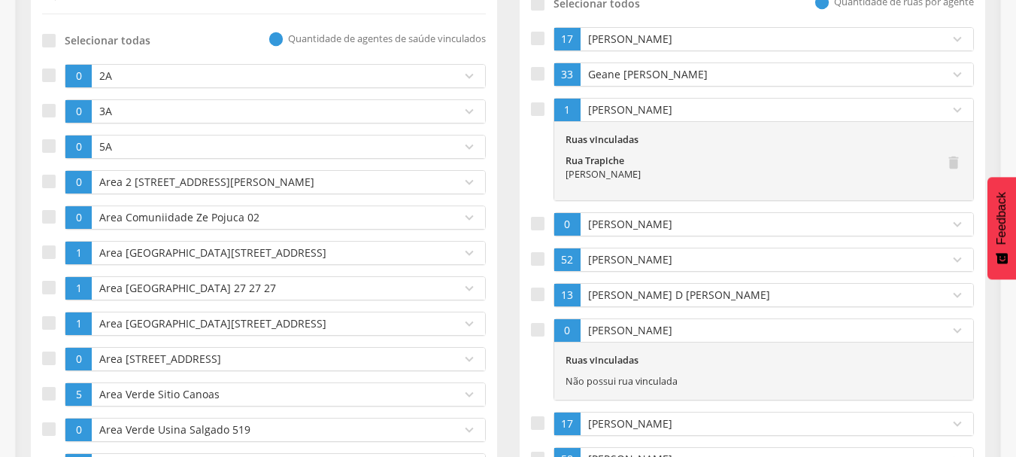
click at [641, 113] on p "[PERSON_NAME]" at bounding box center [762, 109] width 354 height 15
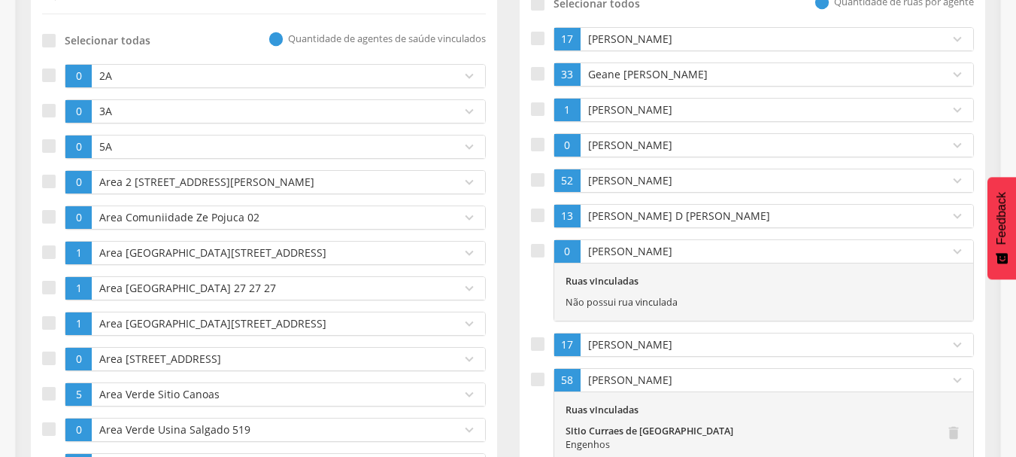
click at [641, 113] on p "[PERSON_NAME]" at bounding box center [762, 109] width 354 height 15
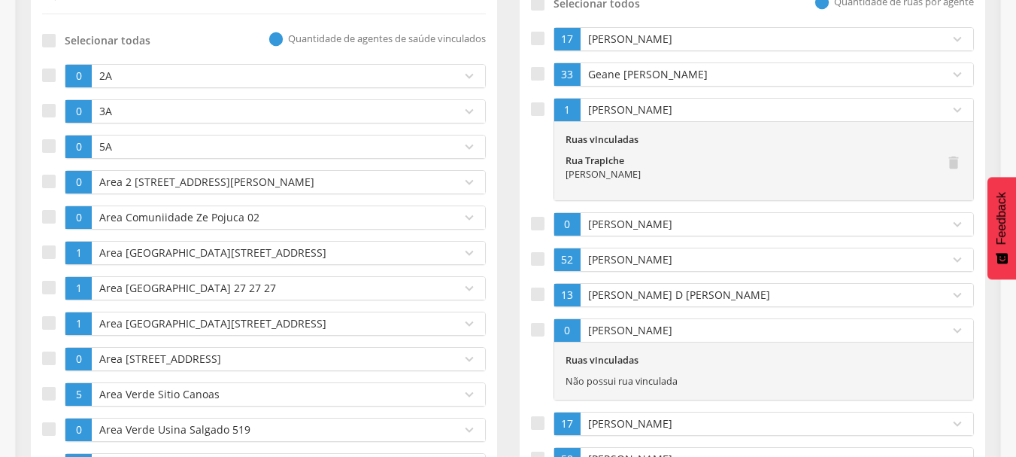
click at [641, 113] on p "[PERSON_NAME]" at bounding box center [762, 109] width 354 height 15
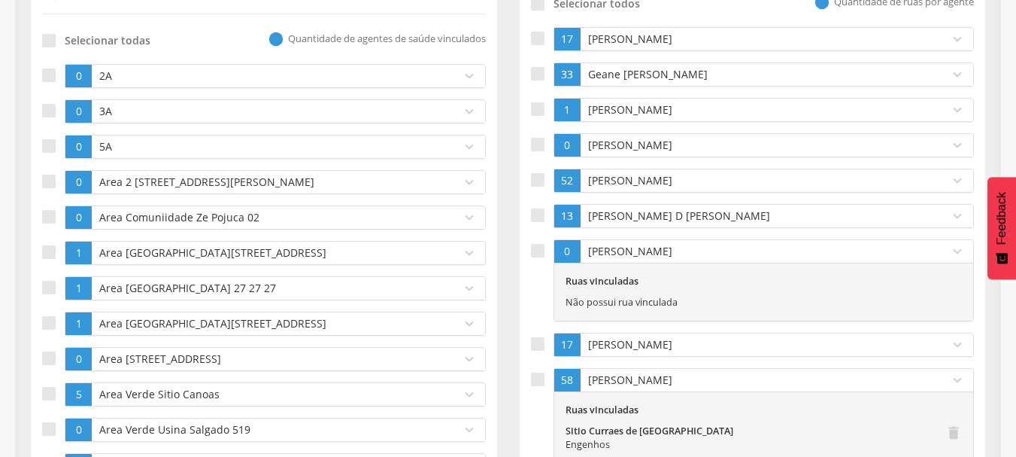
click at [641, 113] on p "[PERSON_NAME]" at bounding box center [762, 109] width 354 height 15
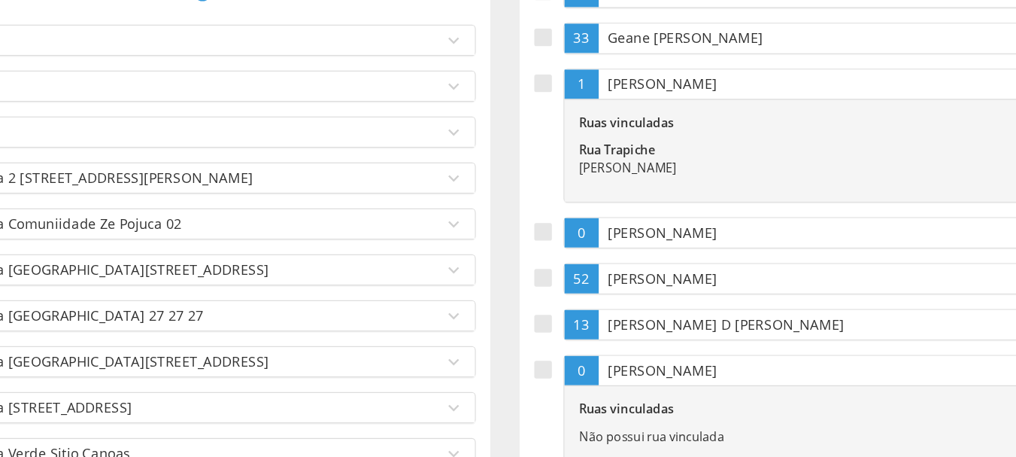
click at [604, 105] on p "[PERSON_NAME]" at bounding box center [762, 109] width 354 height 15
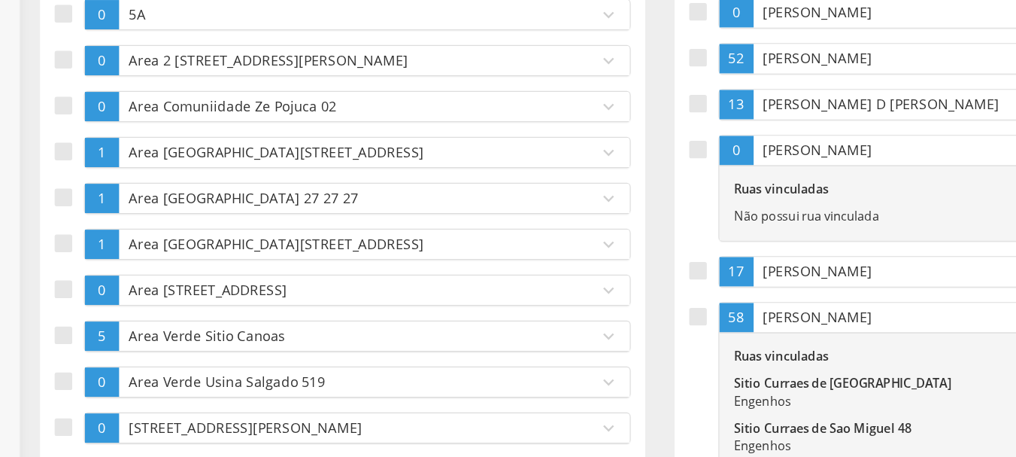
scroll to position [0, 0]
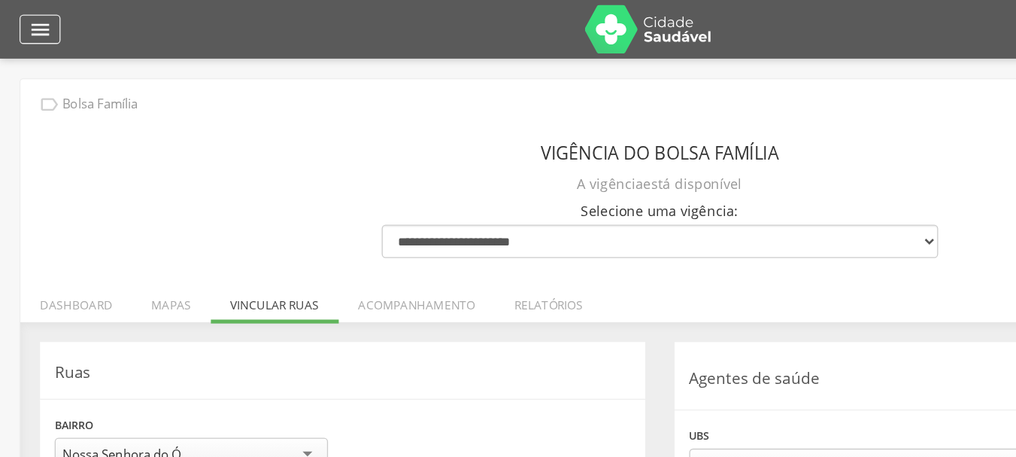
click at [31, 29] on icon "" at bounding box center [31, 23] width 18 height 18
